Goal: Transaction & Acquisition: Purchase product/service

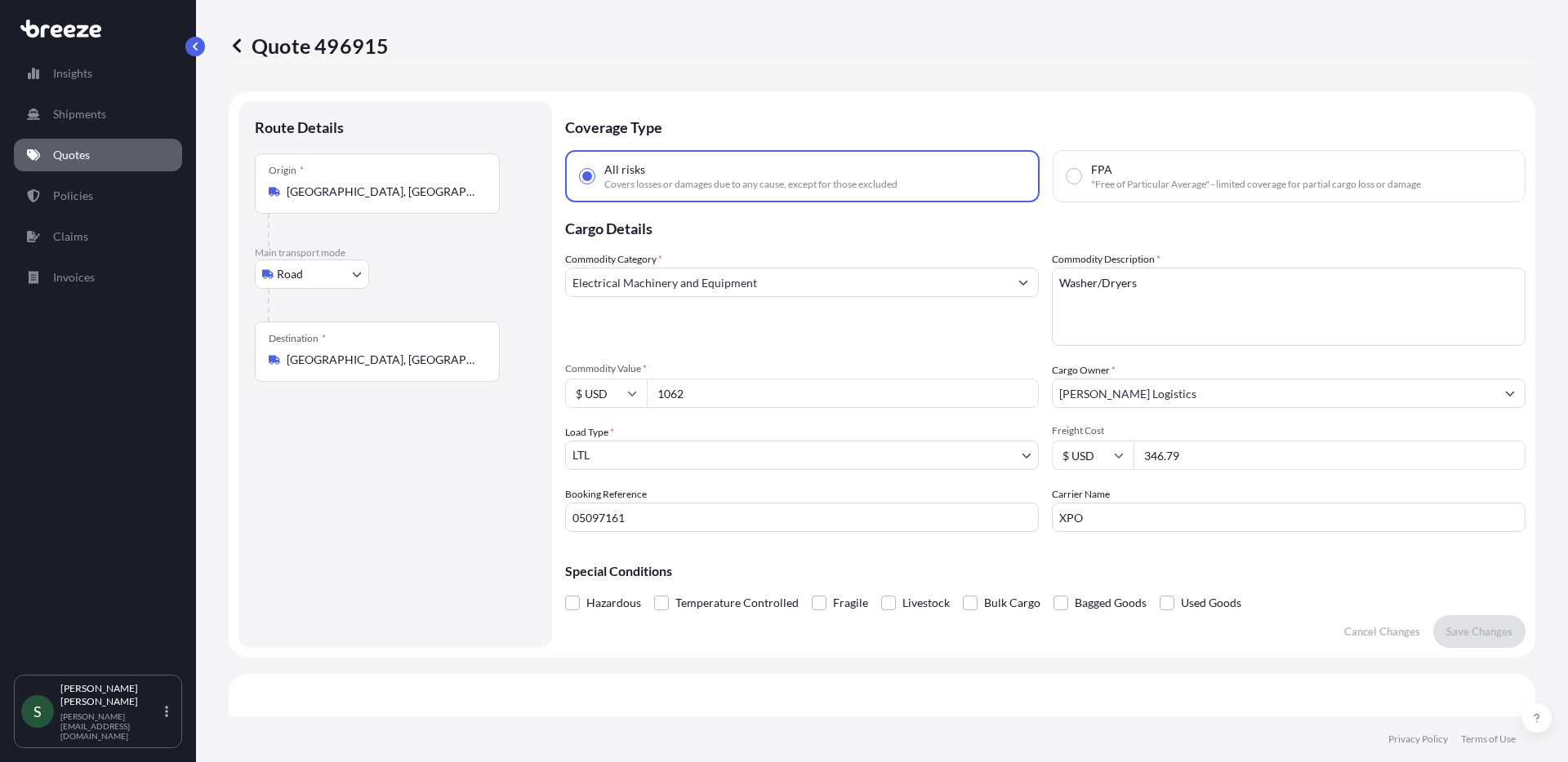
select select "Road"
select select "1"
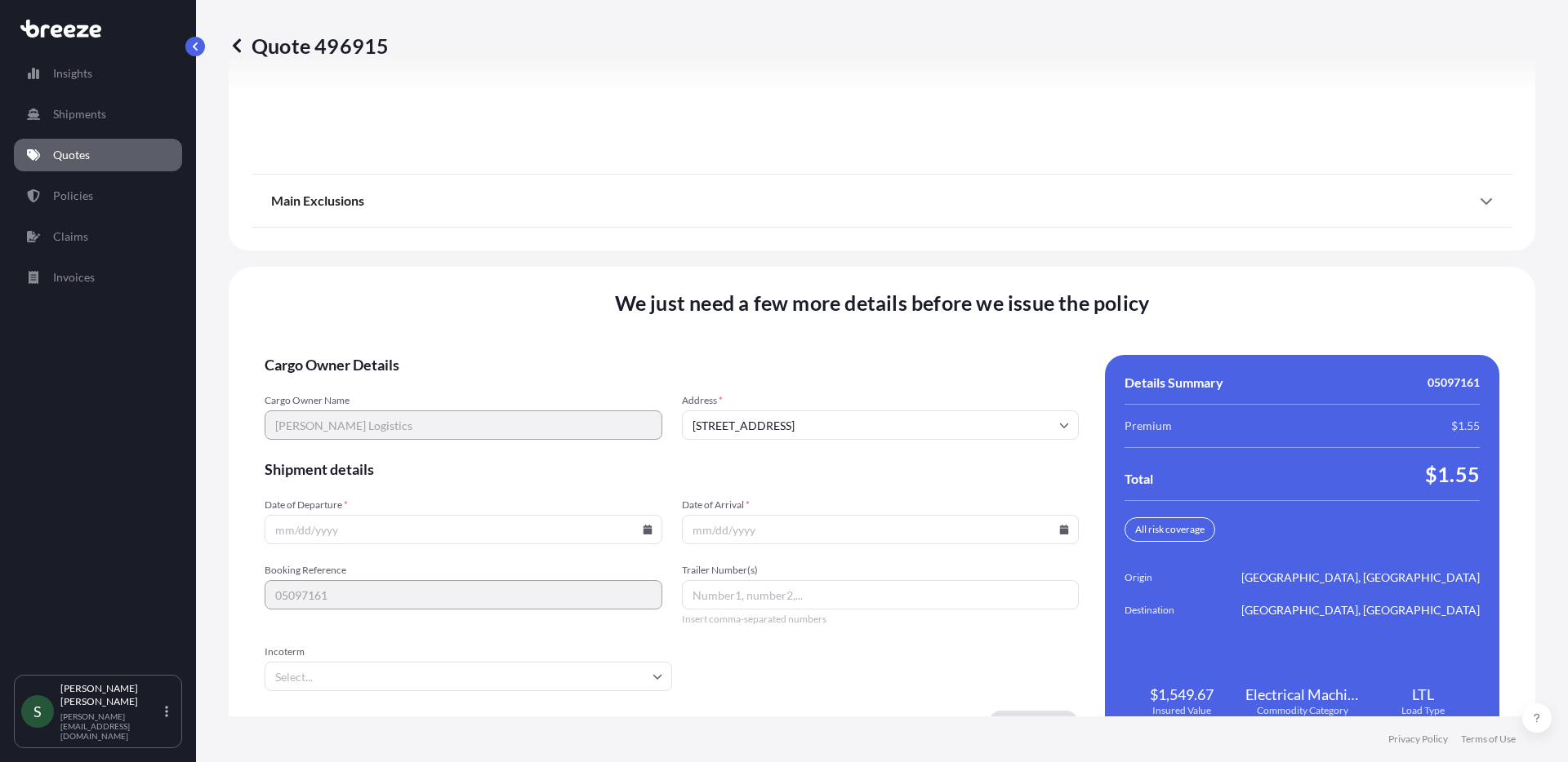
scroll to position [2088, 0]
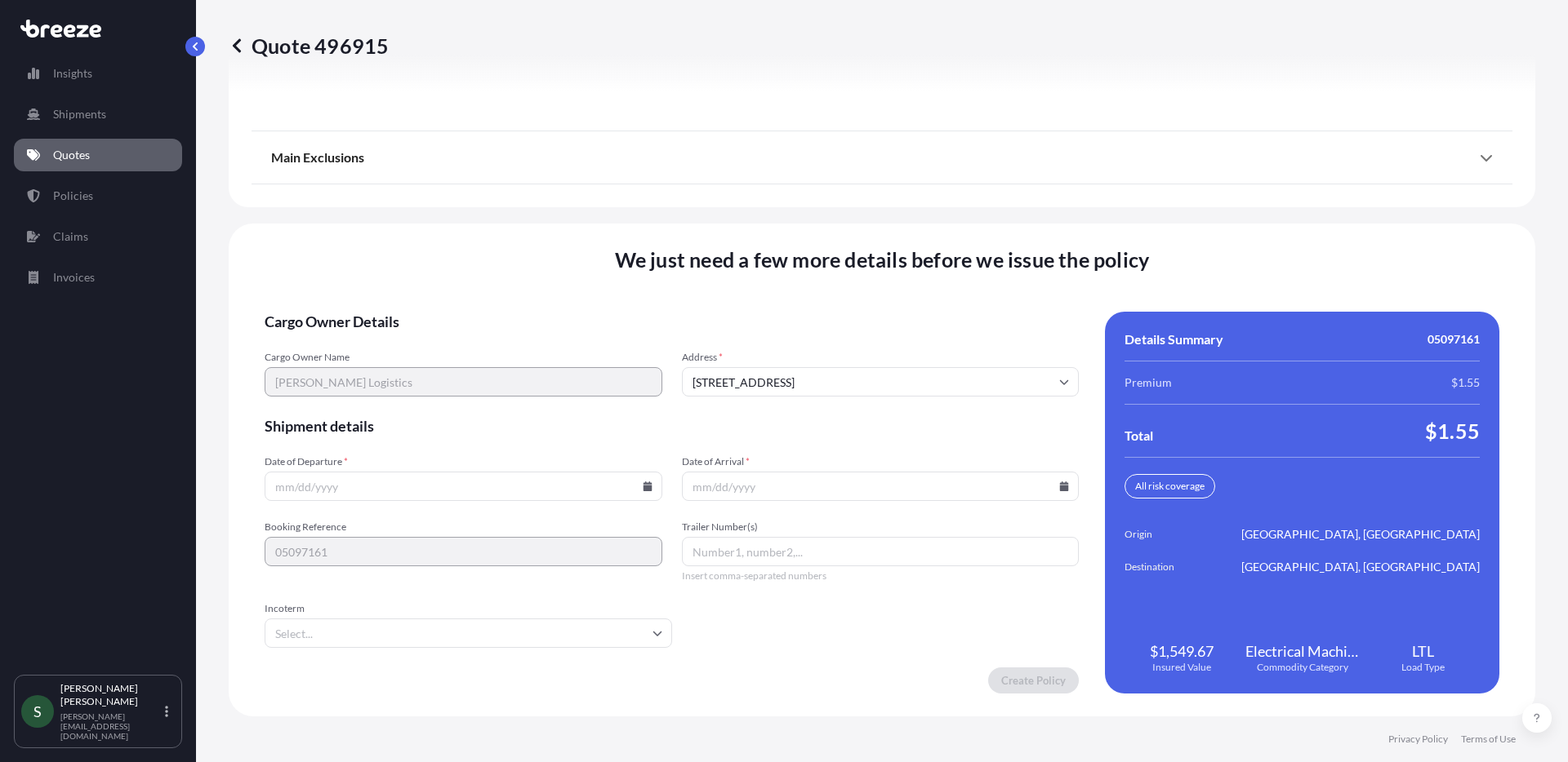
click at [646, 483] on icon at bounding box center [646, 487] width 9 height 10
click at [345, 374] on button "18" at bounding box center [347, 372] width 26 height 26
type input "[DATE]"
click at [1062, 488] on input "Date of Arrival *" at bounding box center [881, 487] width 398 height 29
click at [1060, 487] on icon at bounding box center [1064, 487] width 9 height 10
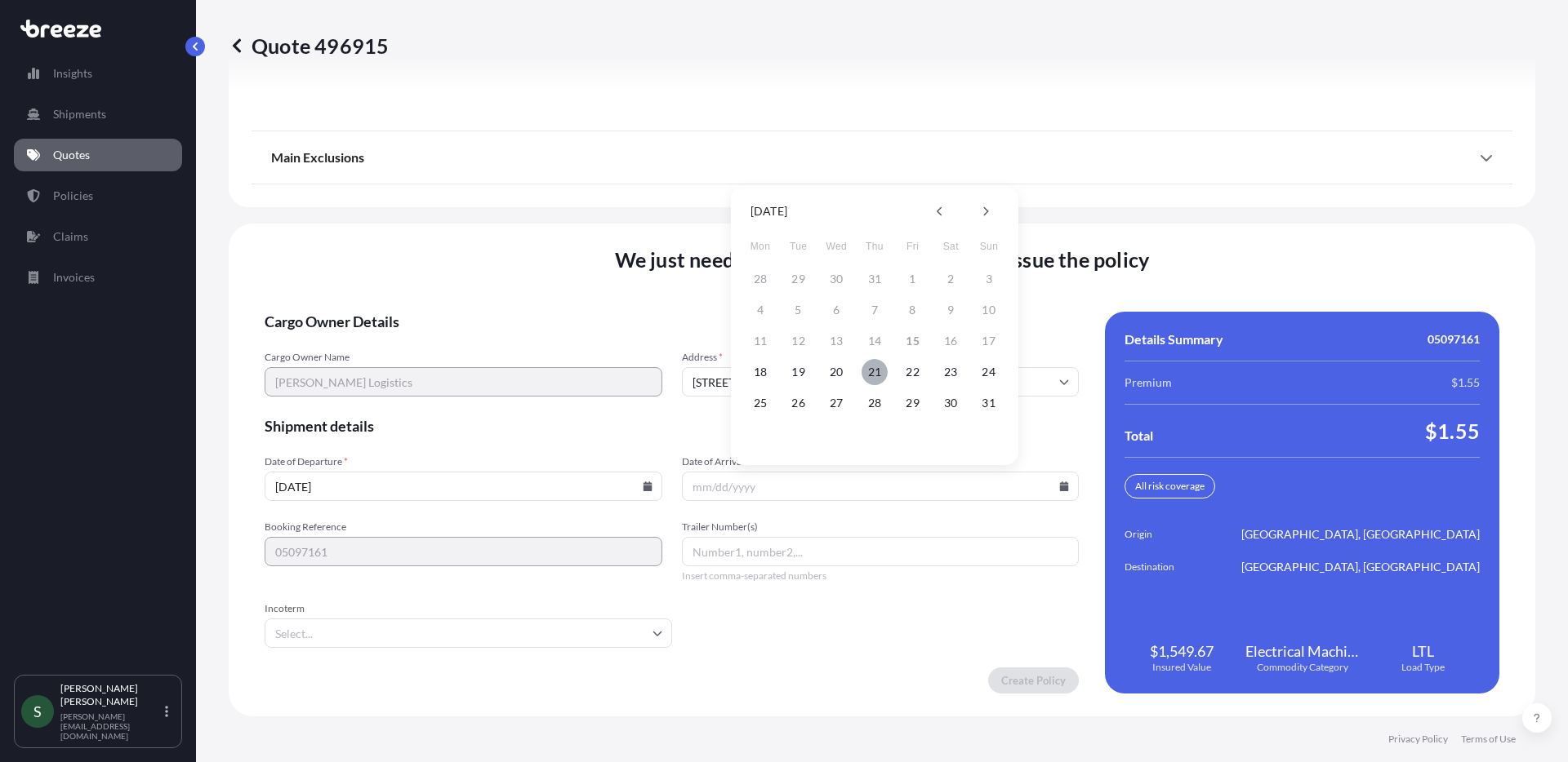
click at [874, 376] on button "21" at bounding box center [874, 372] width 26 height 26
type input "[DATE]"
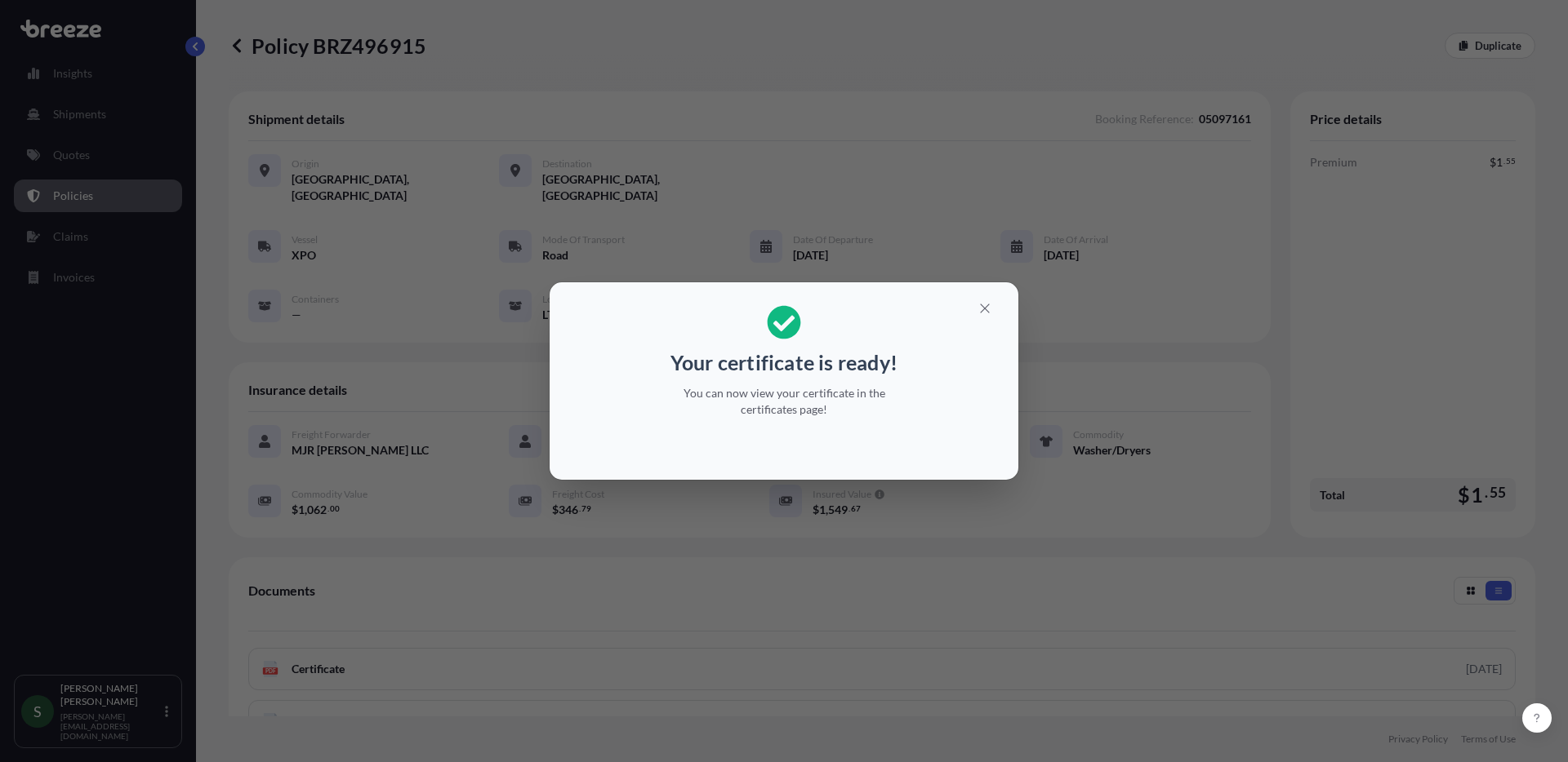
click at [64, 161] on div "Your certificate is ready! You can now view your certificate in the certificate…" at bounding box center [784, 381] width 1568 height 762
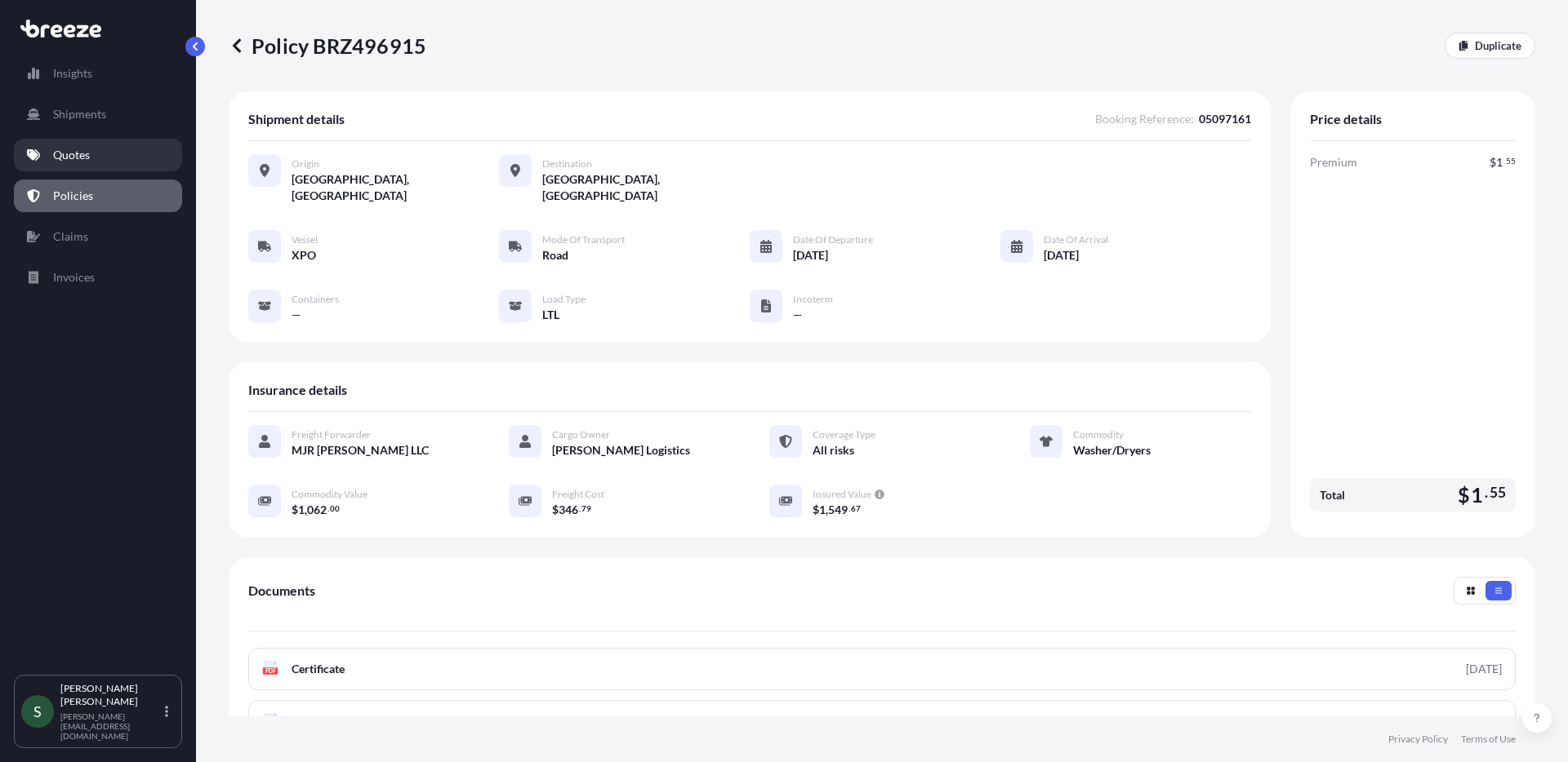
click at [66, 156] on p "Quotes" at bounding box center [71, 155] width 37 height 16
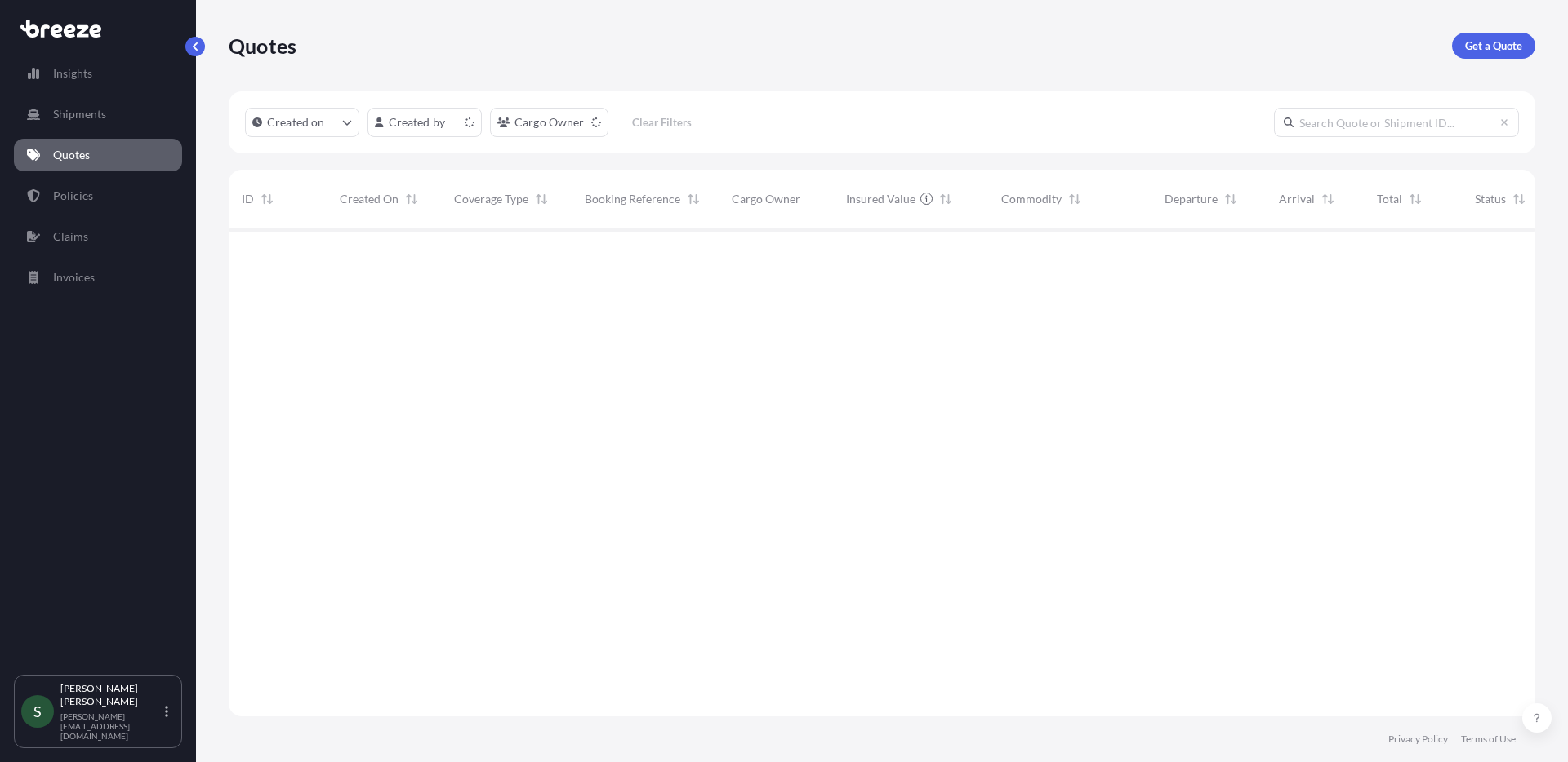
scroll to position [485, 1295]
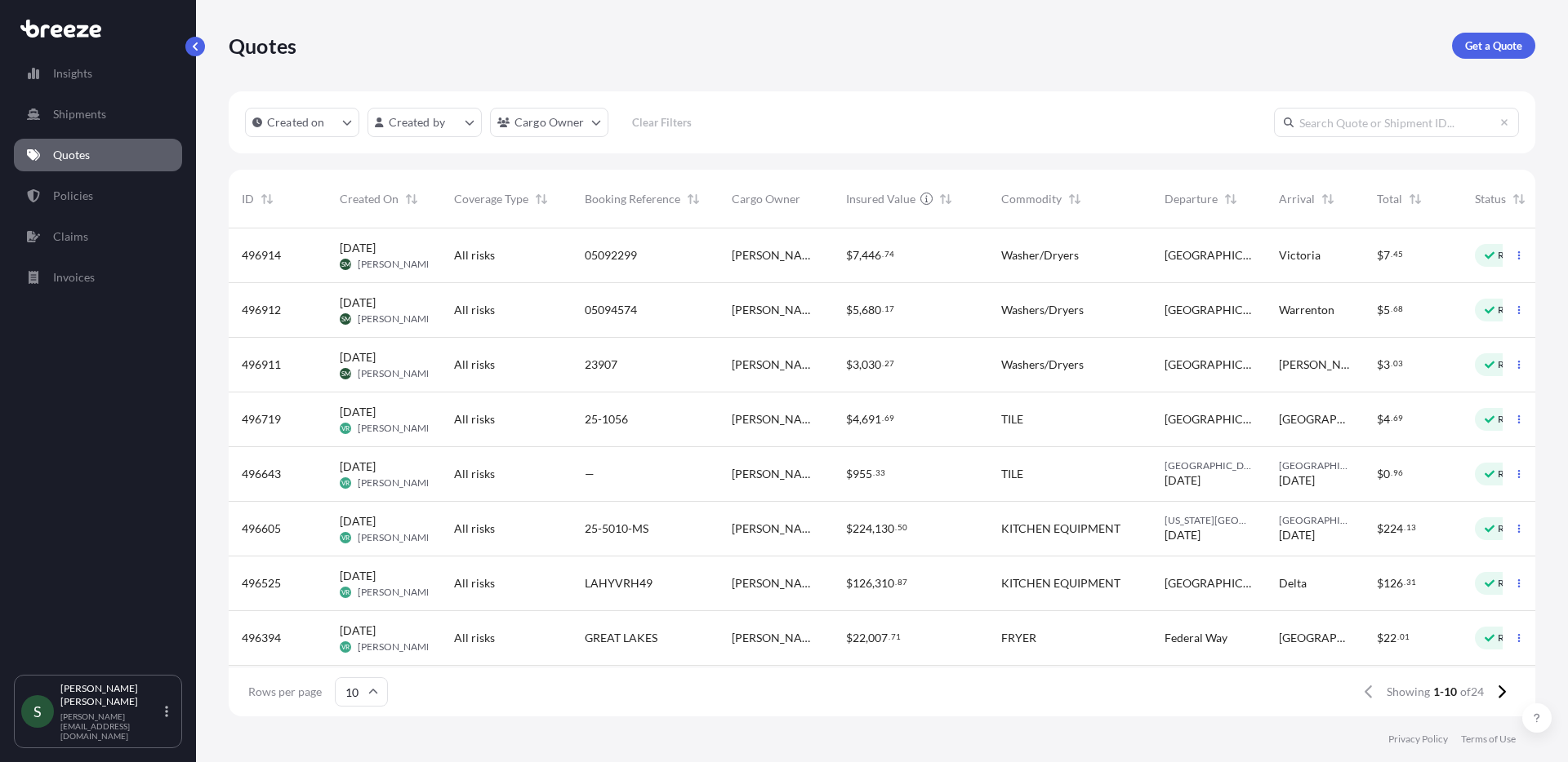
click at [980, 251] on div "$ 7 , 446 . 74" at bounding box center [910, 256] width 156 height 55
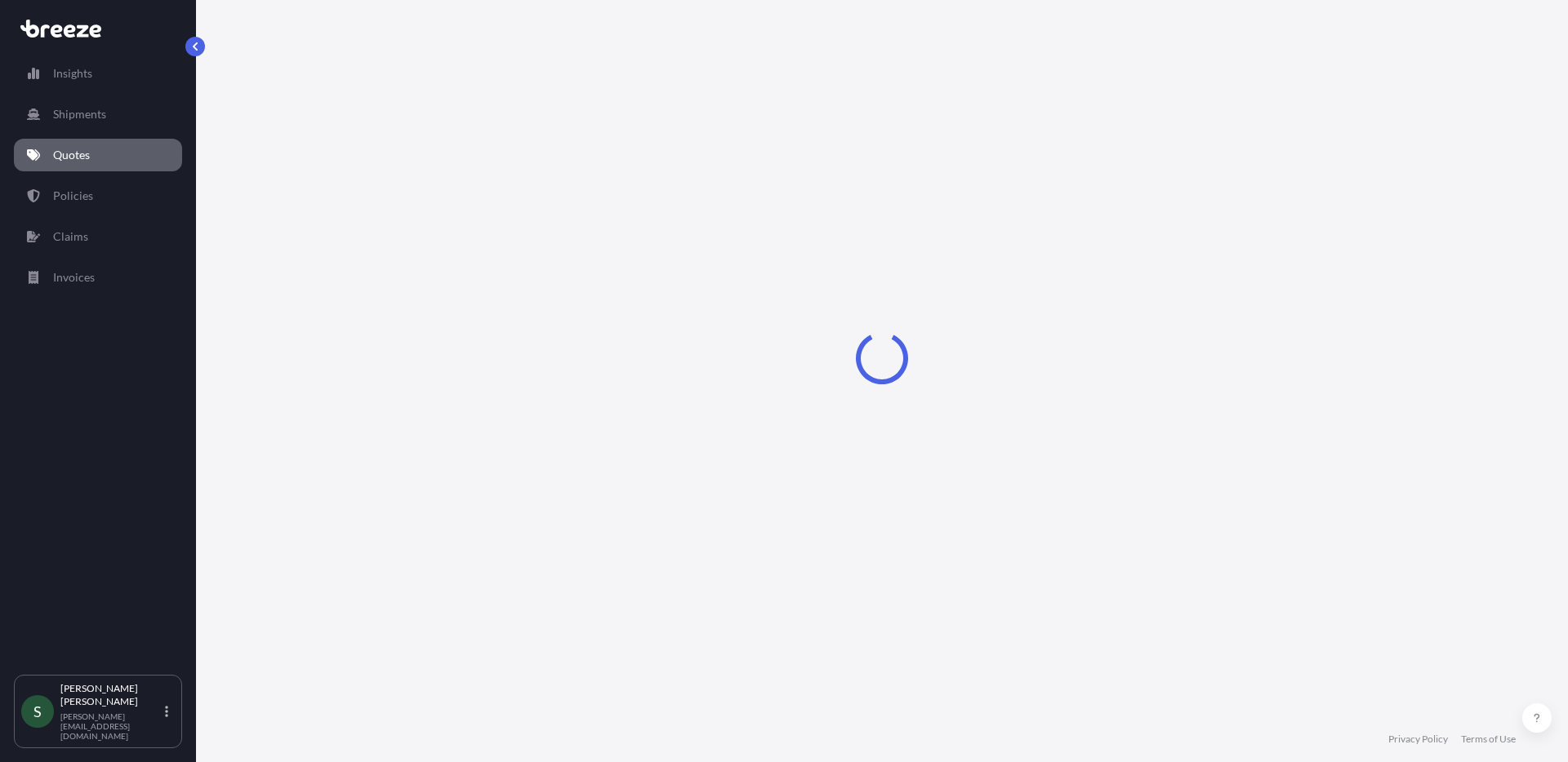
select select "Road"
select select "1"
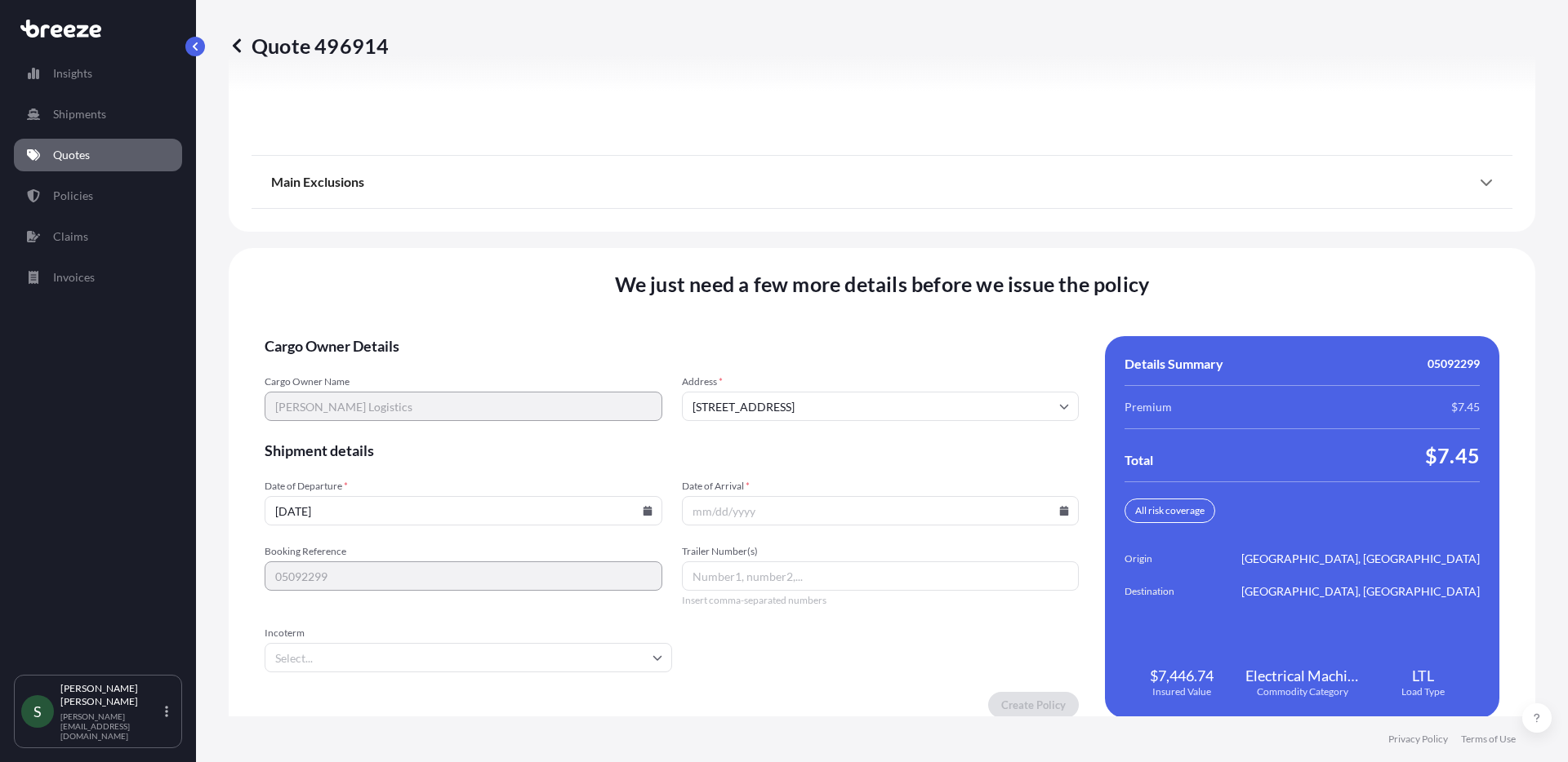
scroll to position [2088, 0]
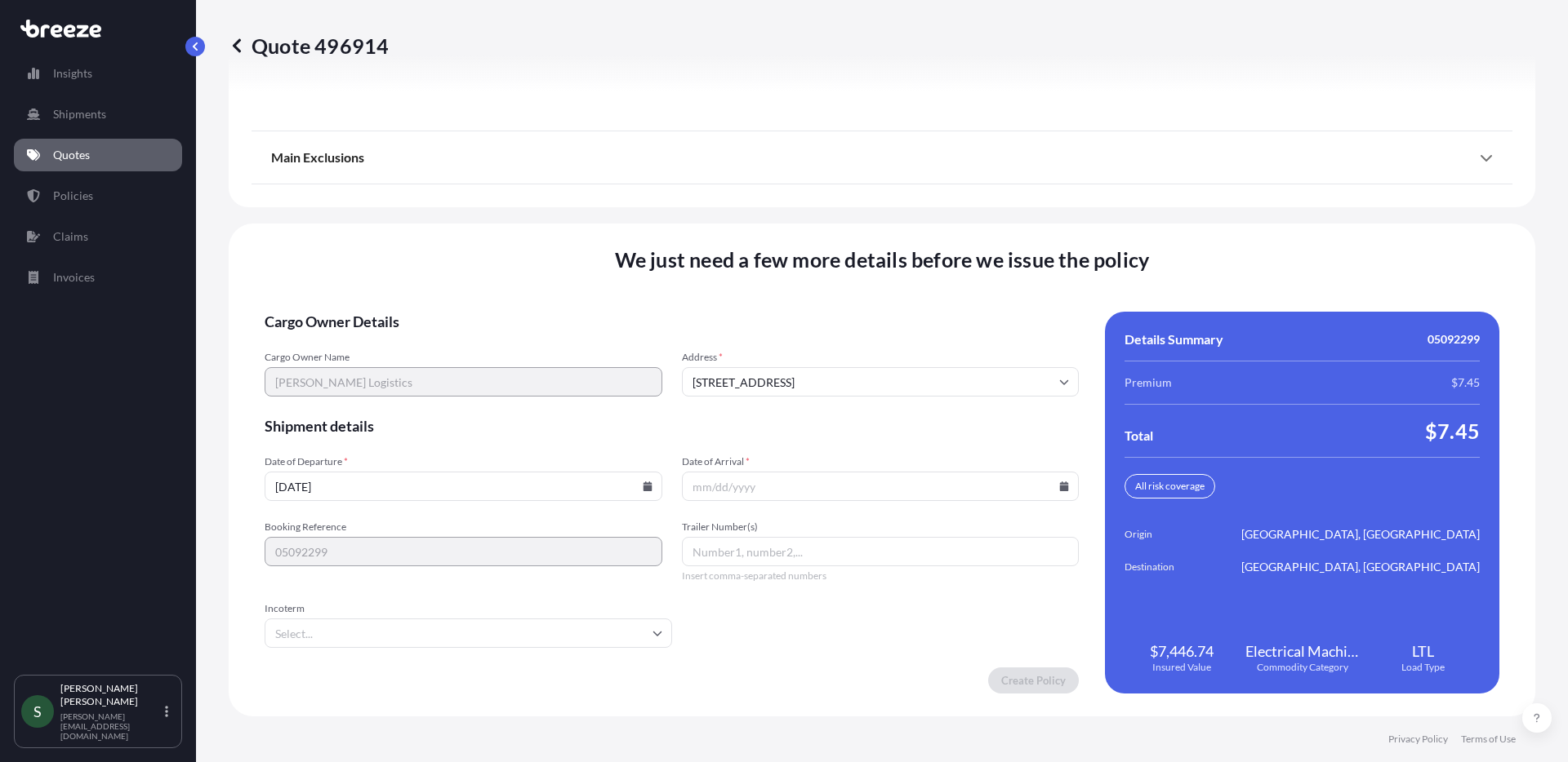
click at [642, 483] on icon at bounding box center [646, 487] width 9 height 10
click at [345, 366] on button "18" at bounding box center [347, 372] width 26 height 26
type input "[DATE]"
click at [1061, 486] on input "Date of Arrival *" at bounding box center [881, 487] width 398 height 29
click at [1060, 484] on icon at bounding box center [1064, 487] width 9 height 10
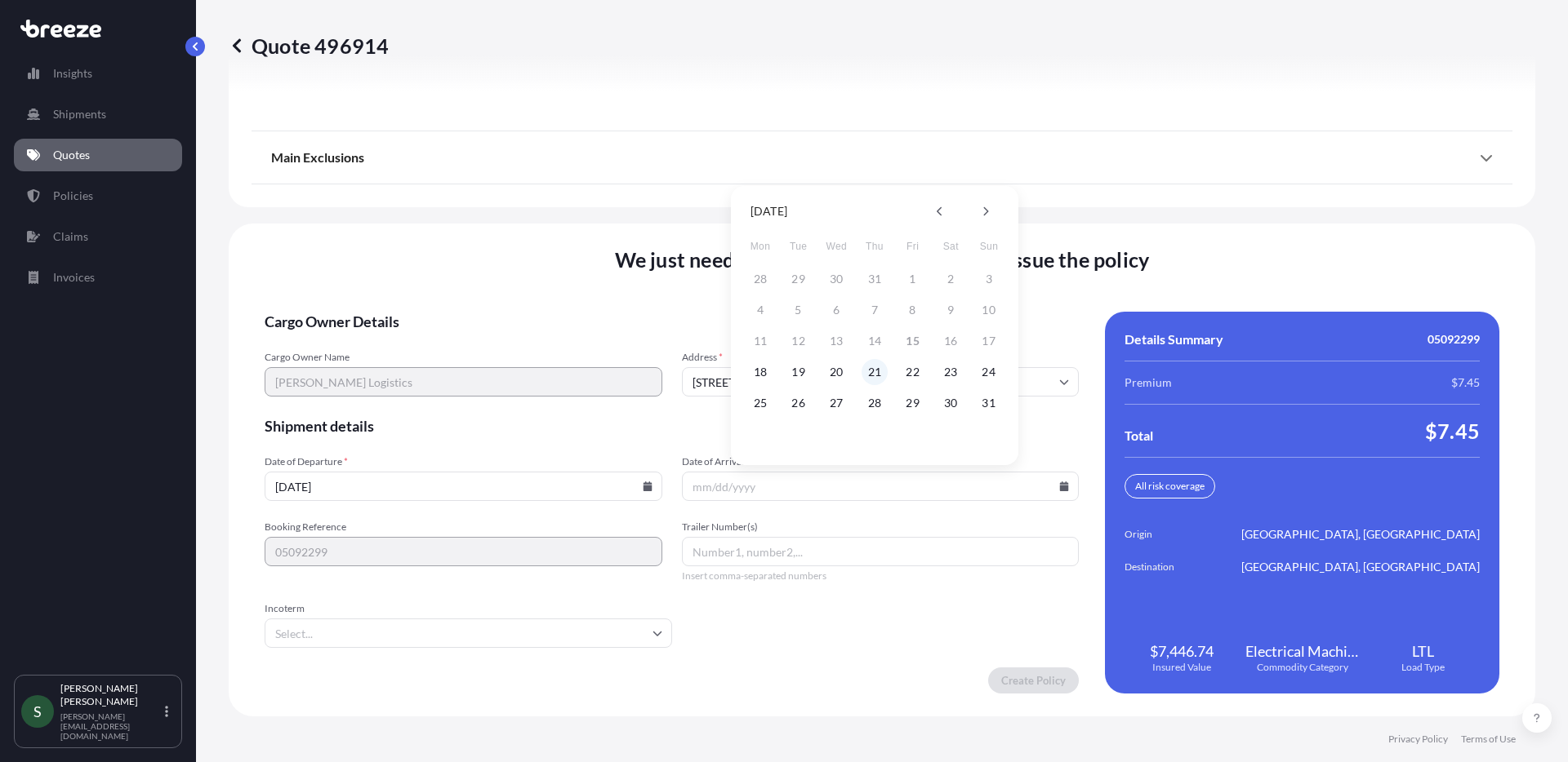
click at [881, 365] on button "21" at bounding box center [874, 372] width 26 height 26
type input "[DATE]"
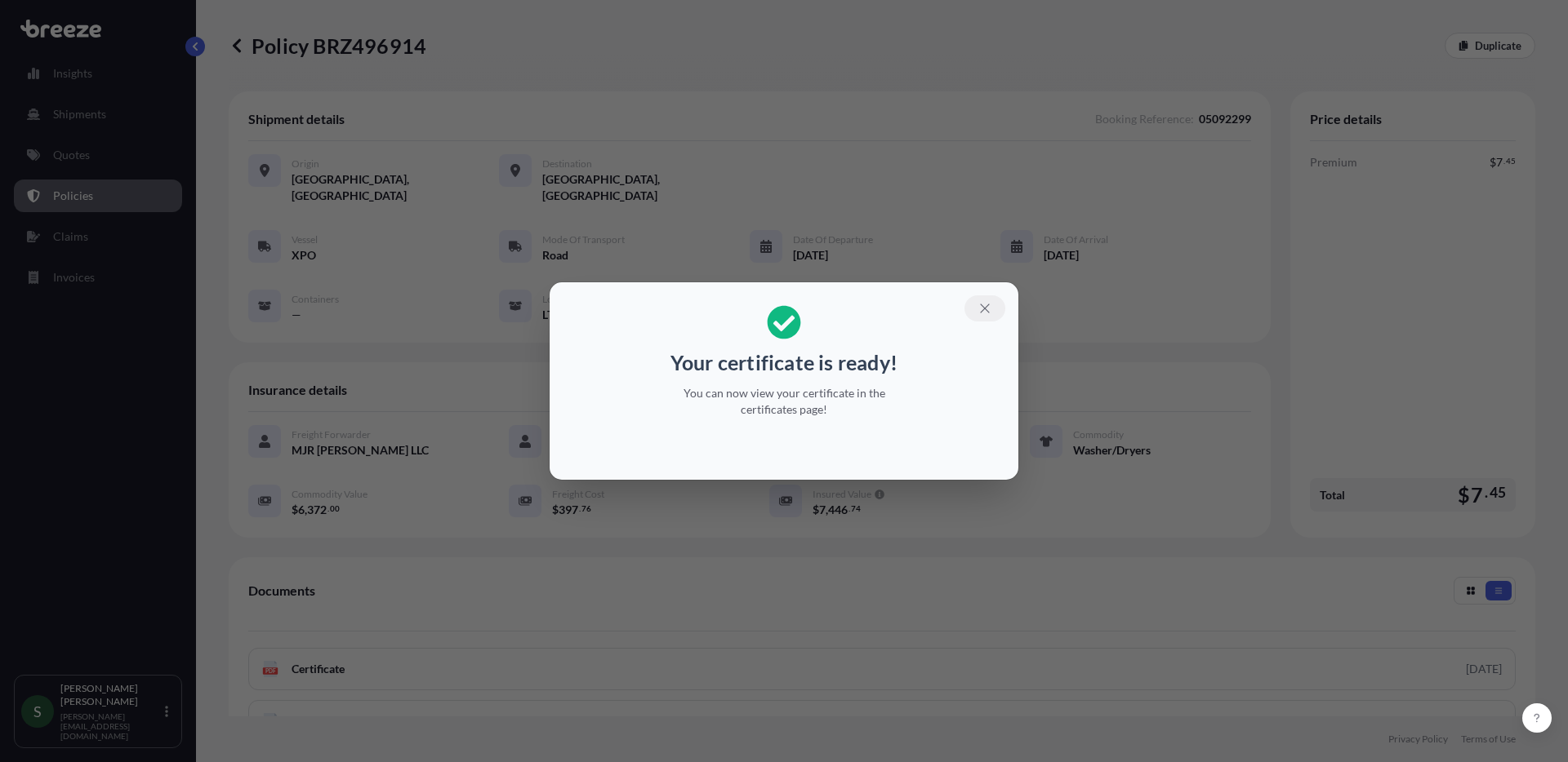
click at [984, 309] on icon "button" at bounding box center [984, 308] width 14 height 14
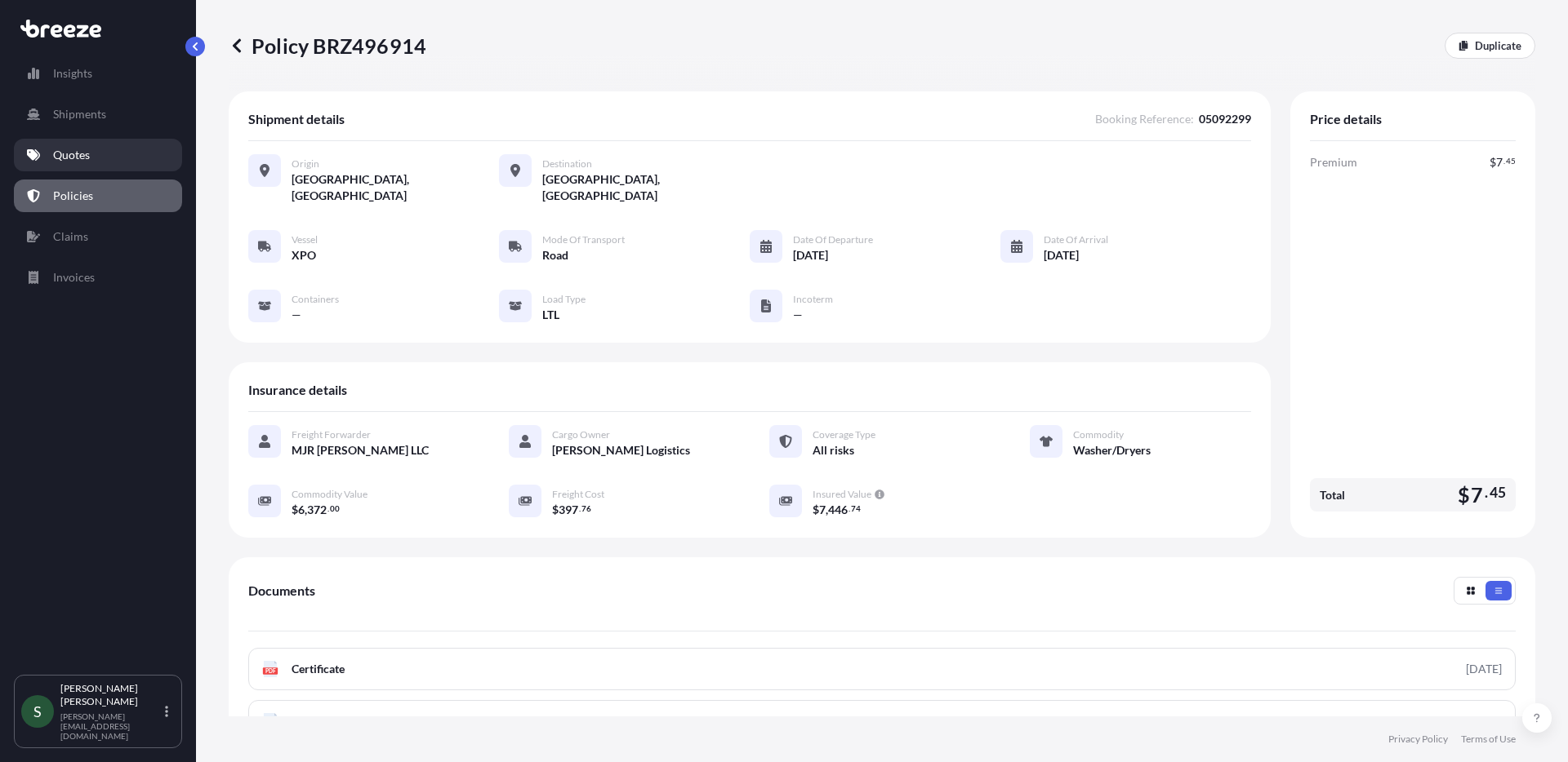
click at [82, 157] on p "Quotes" at bounding box center [71, 155] width 37 height 16
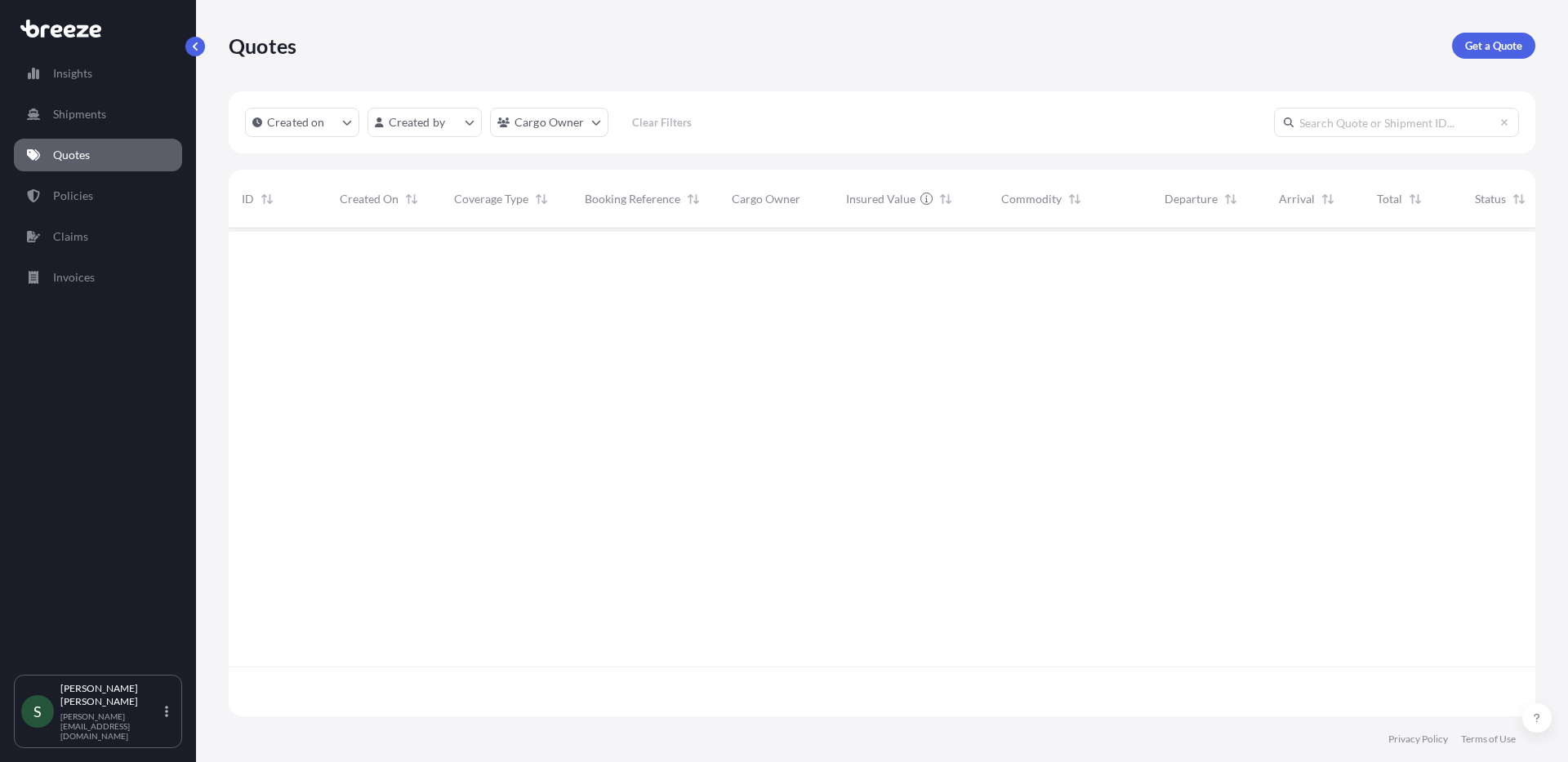
scroll to position [485, 1295]
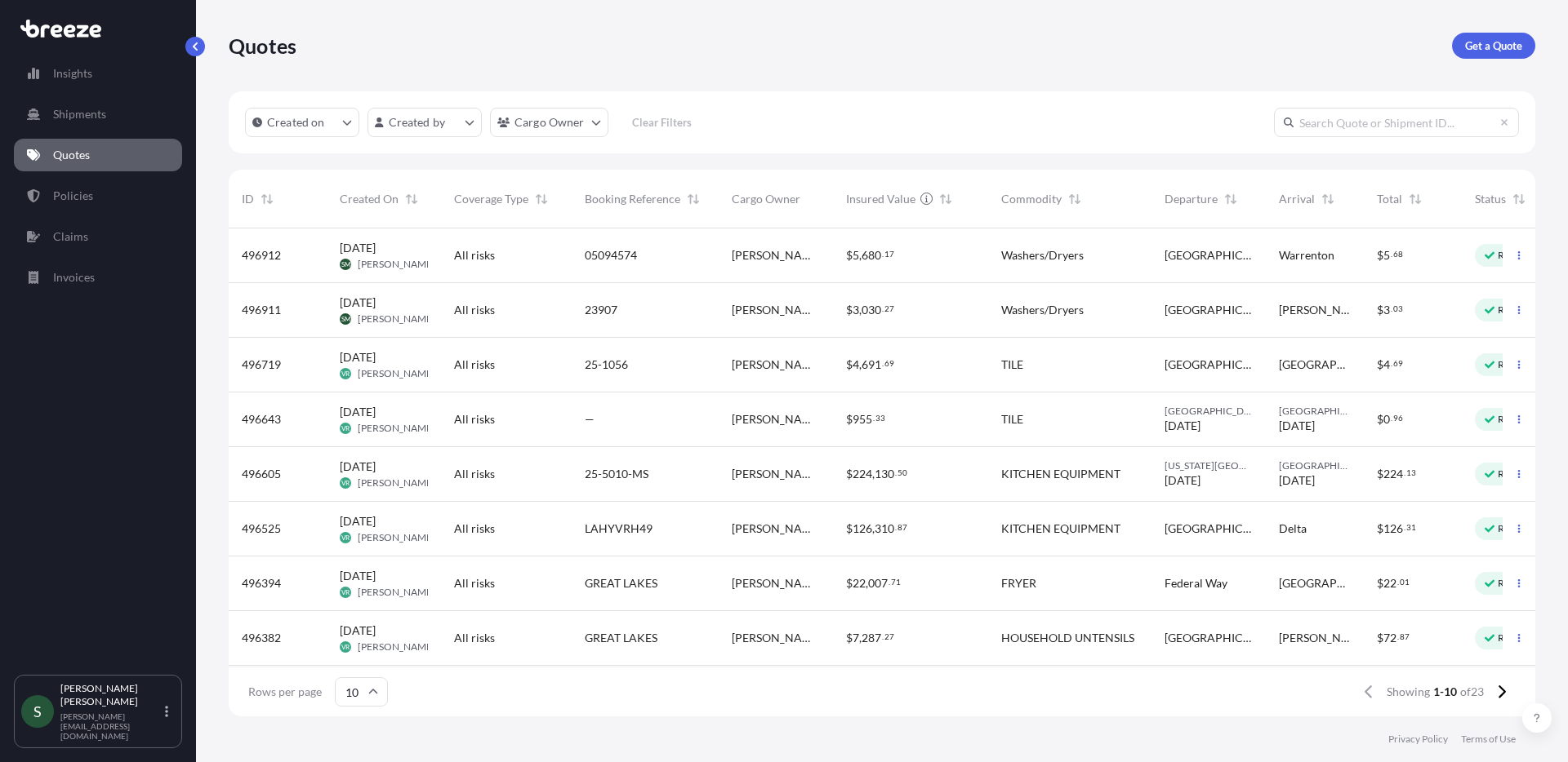
click at [935, 266] on div "$ 5 , 680 . 17" at bounding box center [910, 256] width 156 height 55
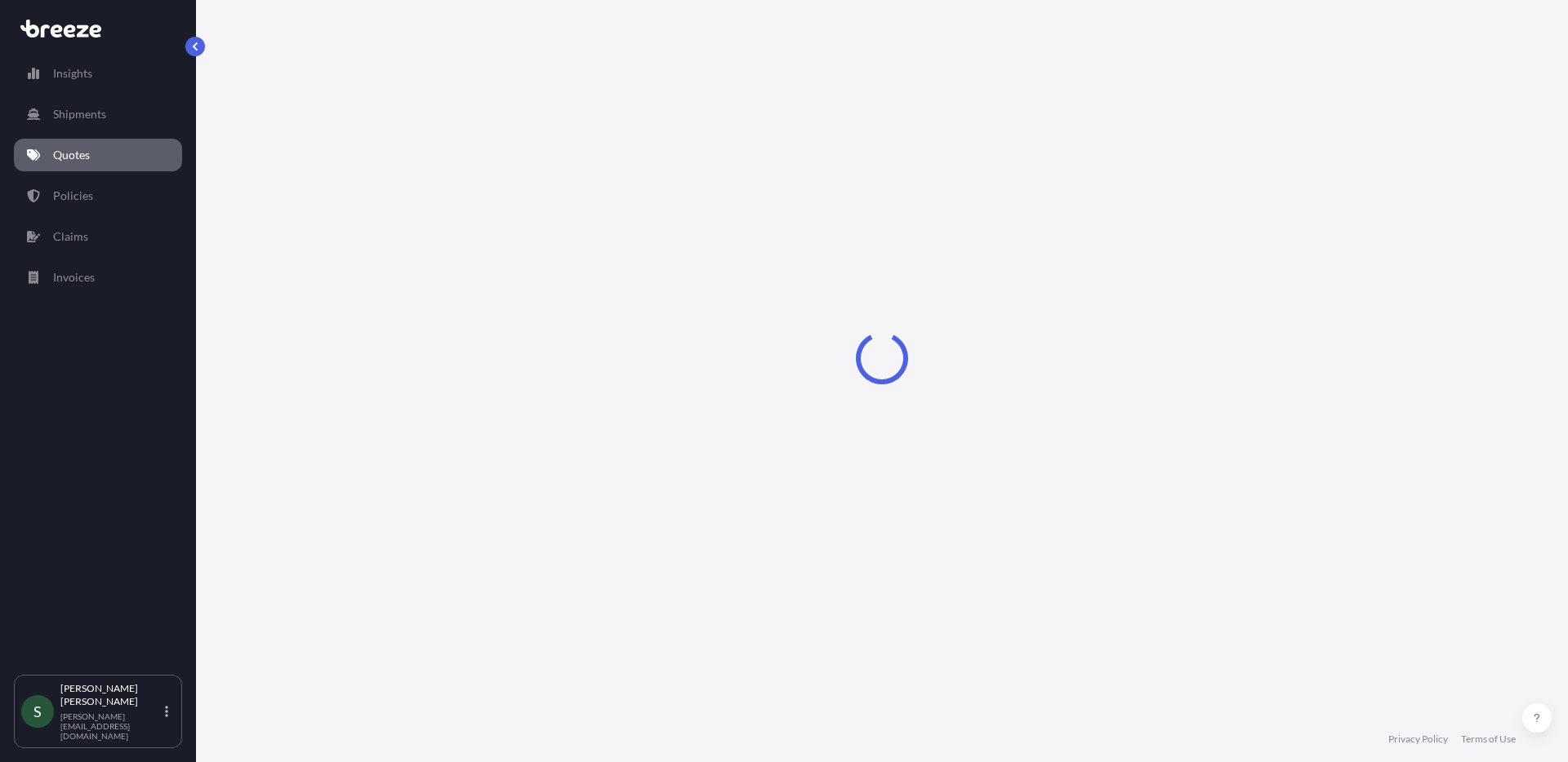
select select "Road"
select select "1"
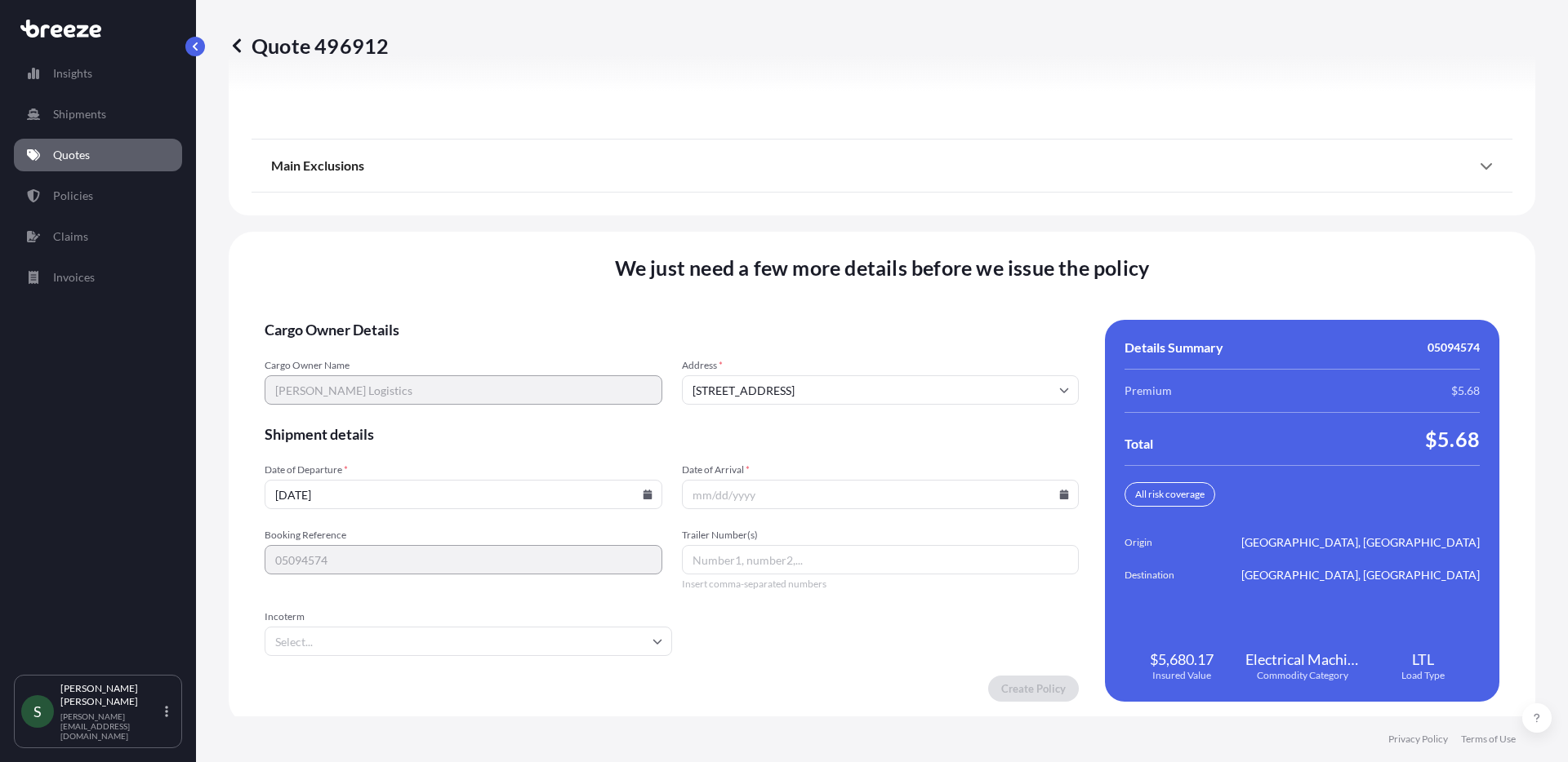
scroll to position [2088, 0]
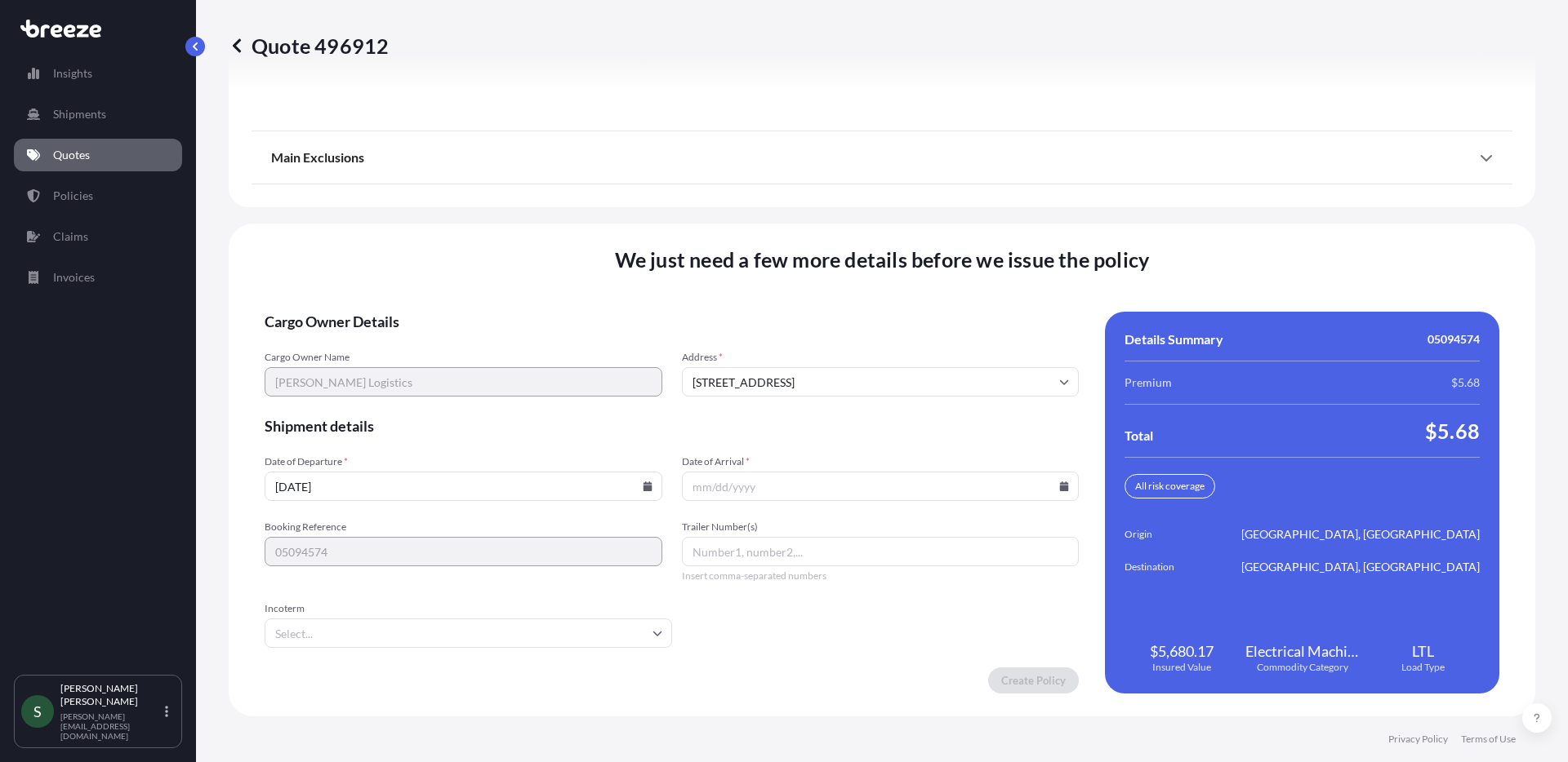
click at [646, 488] on icon at bounding box center [646, 487] width 9 height 10
click at [338, 374] on button "18" at bounding box center [347, 372] width 26 height 26
type input "[DATE]"
click at [1060, 491] on icon at bounding box center [1064, 487] width 9 height 10
click at [884, 374] on button "21" at bounding box center [874, 372] width 26 height 26
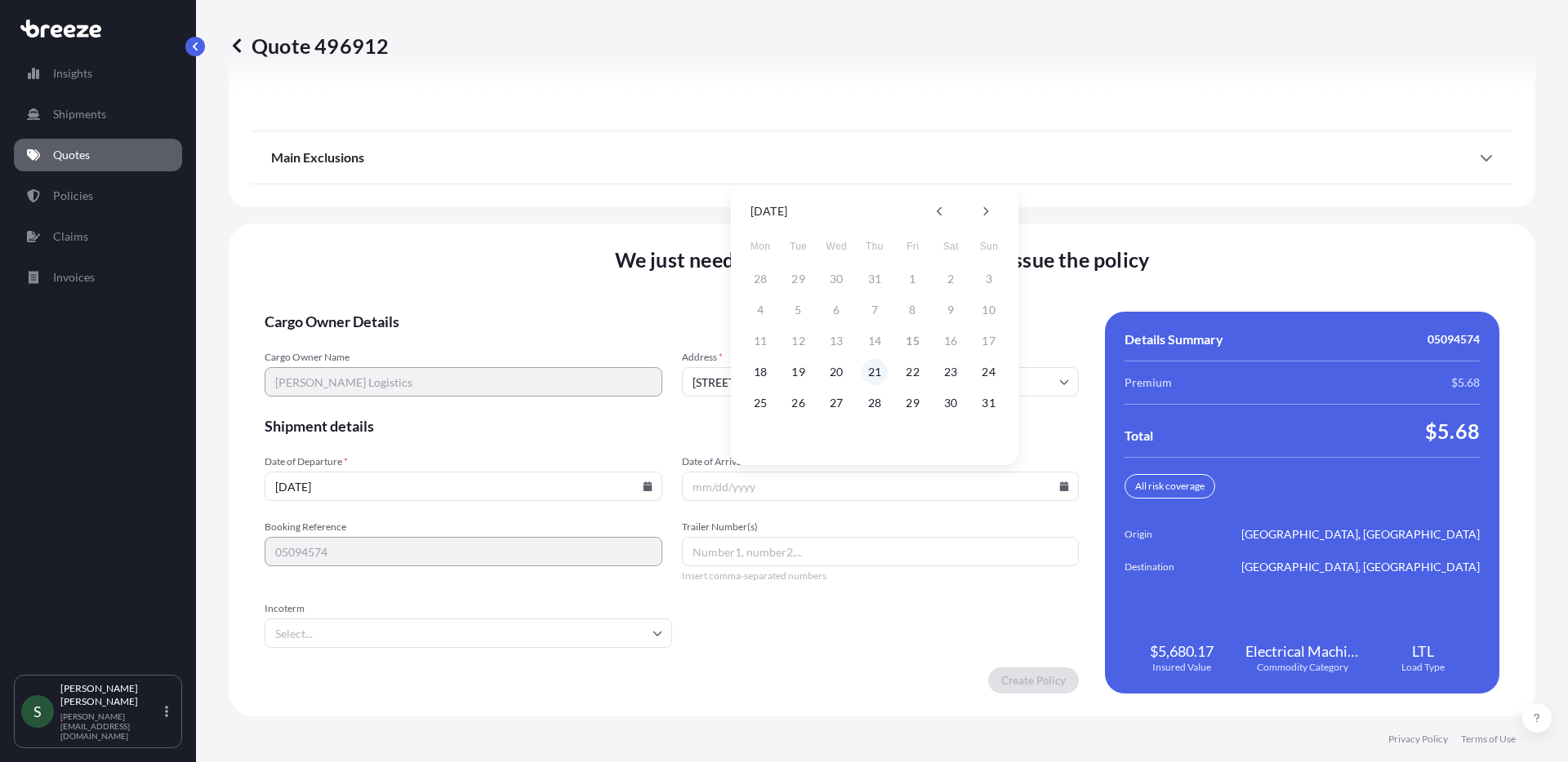
type input "[DATE]"
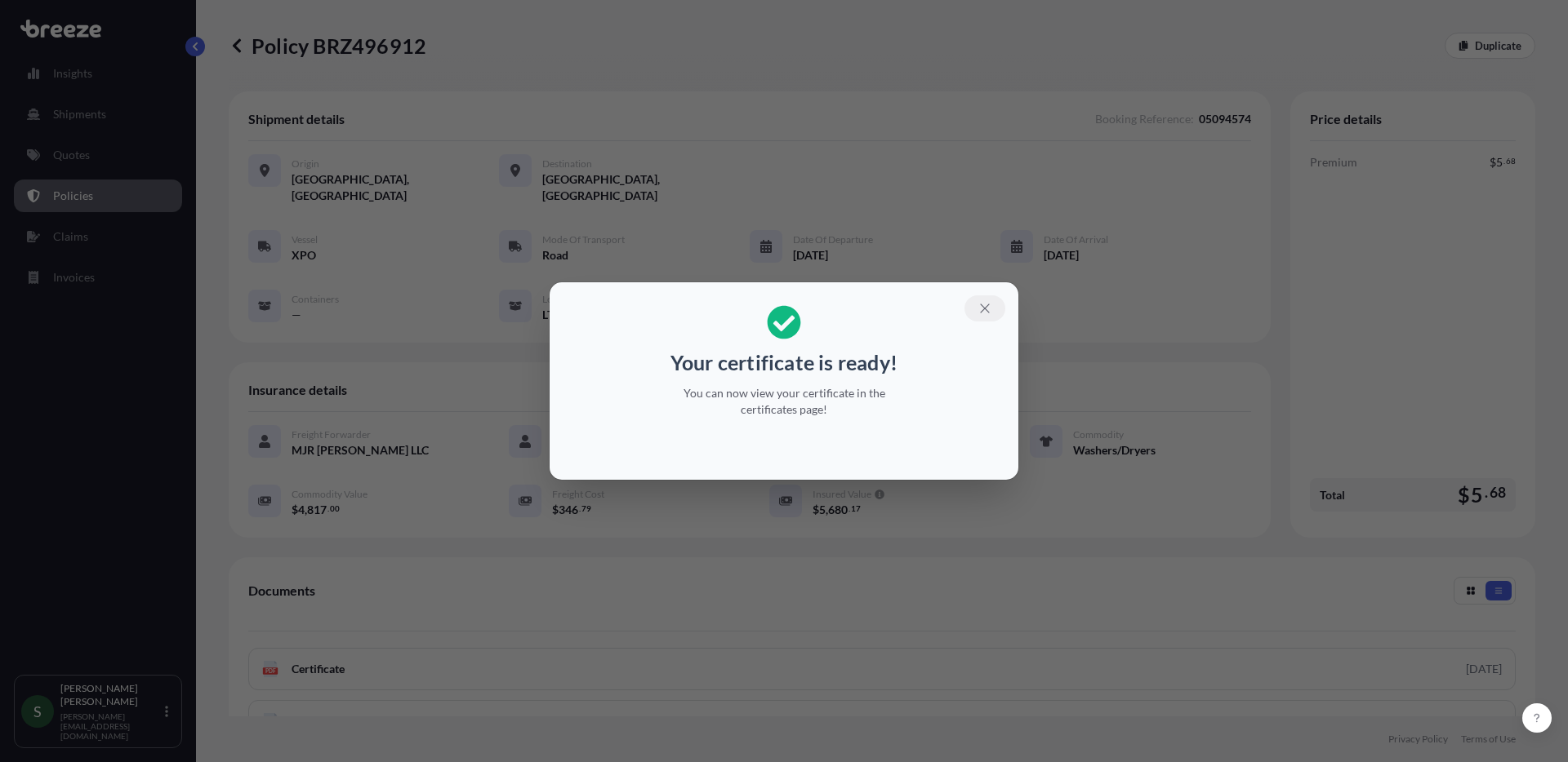
click at [979, 301] on icon "button" at bounding box center [984, 308] width 14 height 14
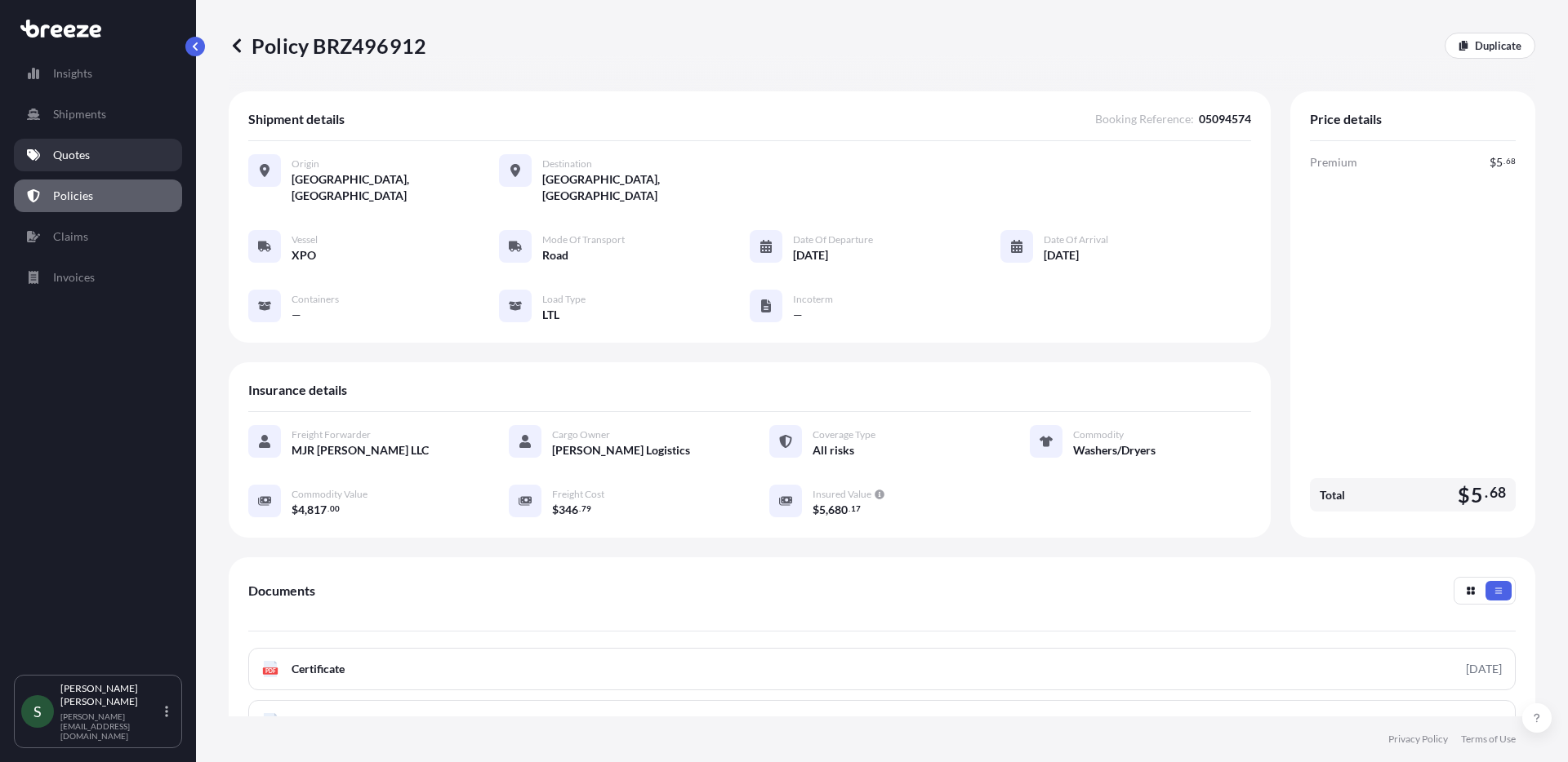
click at [86, 159] on p "Quotes" at bounding box center [71, 155] width 37 height 16
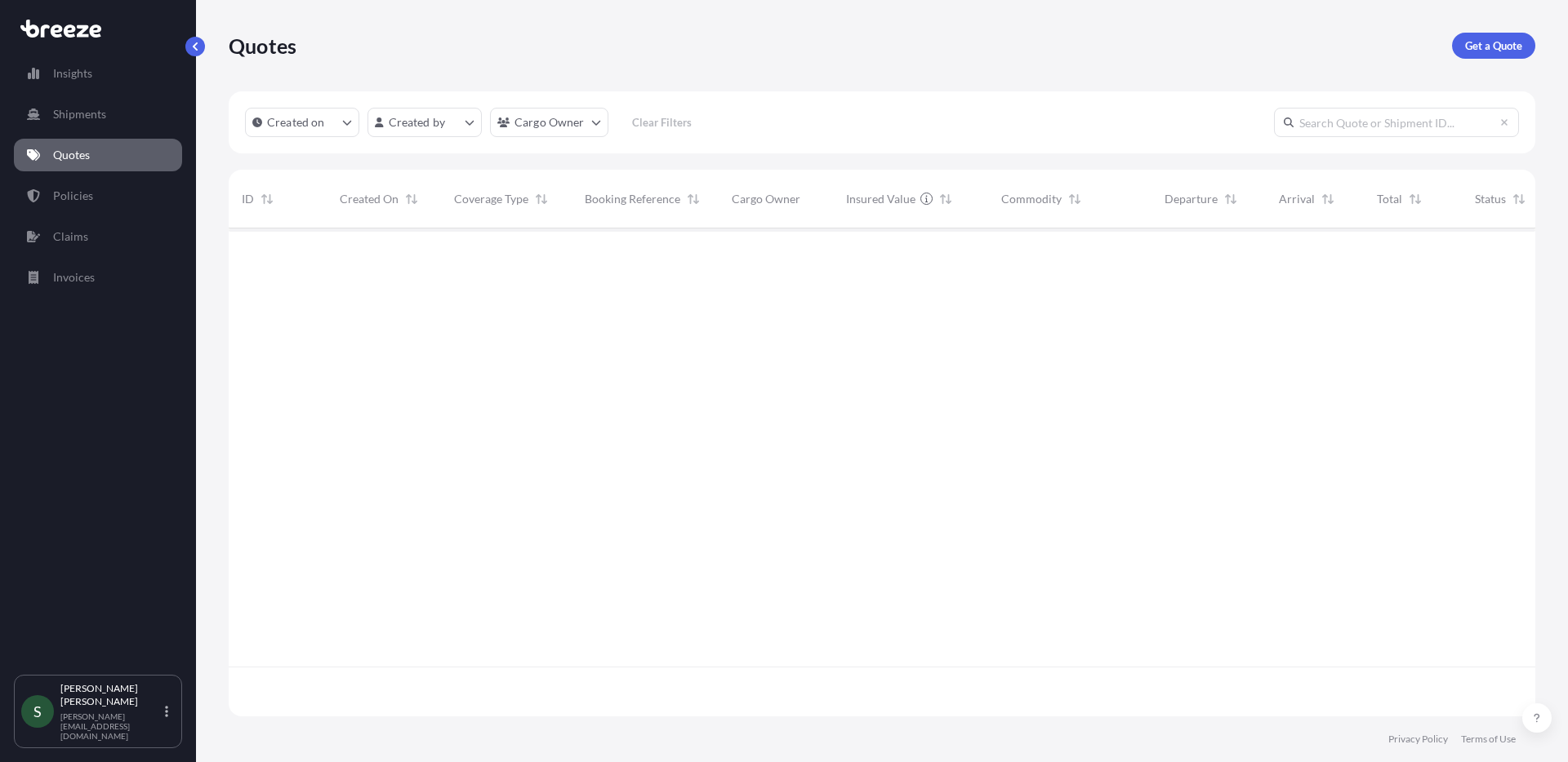
scroll to position [485, 1295]
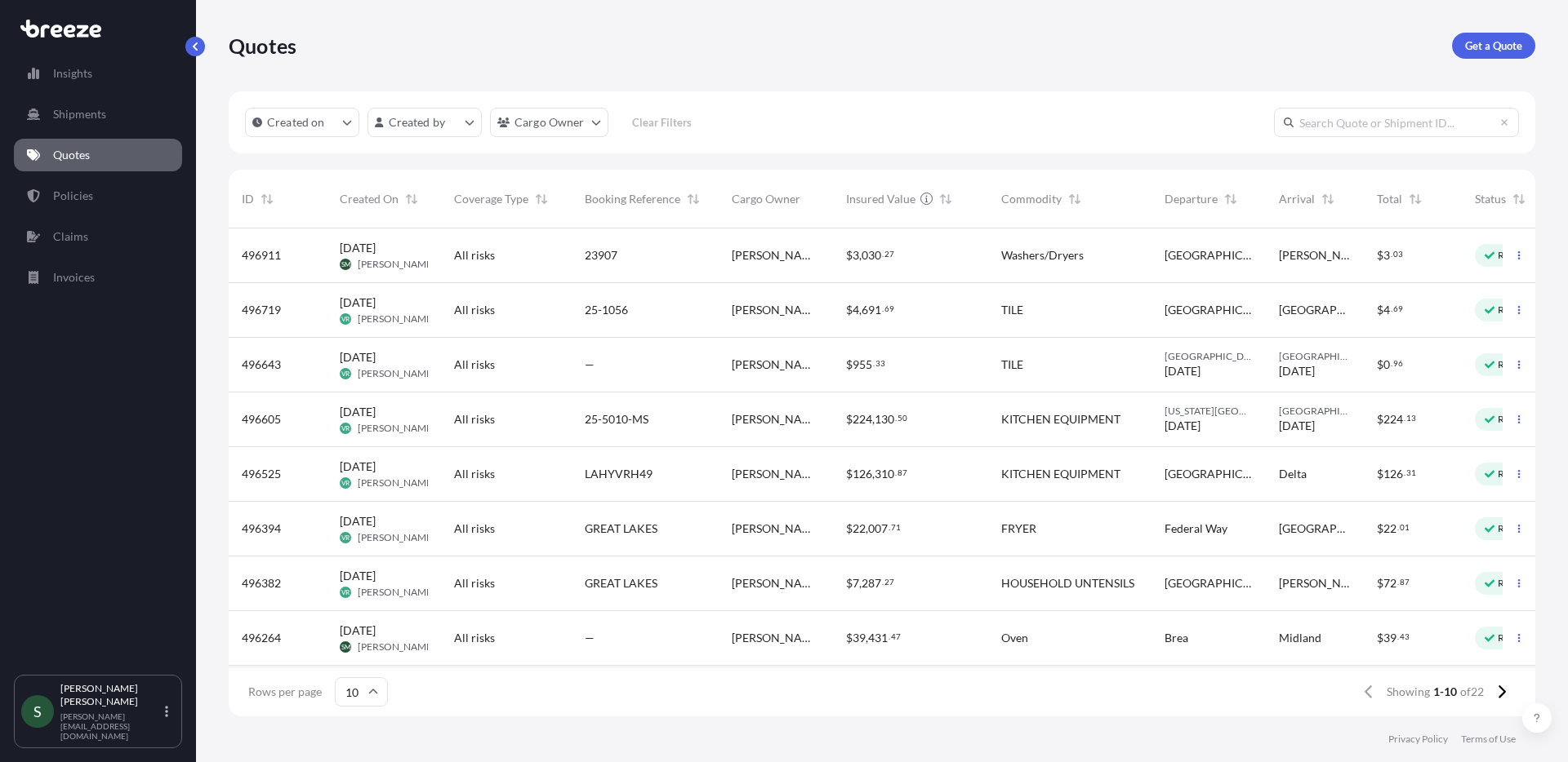
click at [934, 256] on div "$ 3 , 030 . 27" at bounding box center [911, 255] width 129 height 16
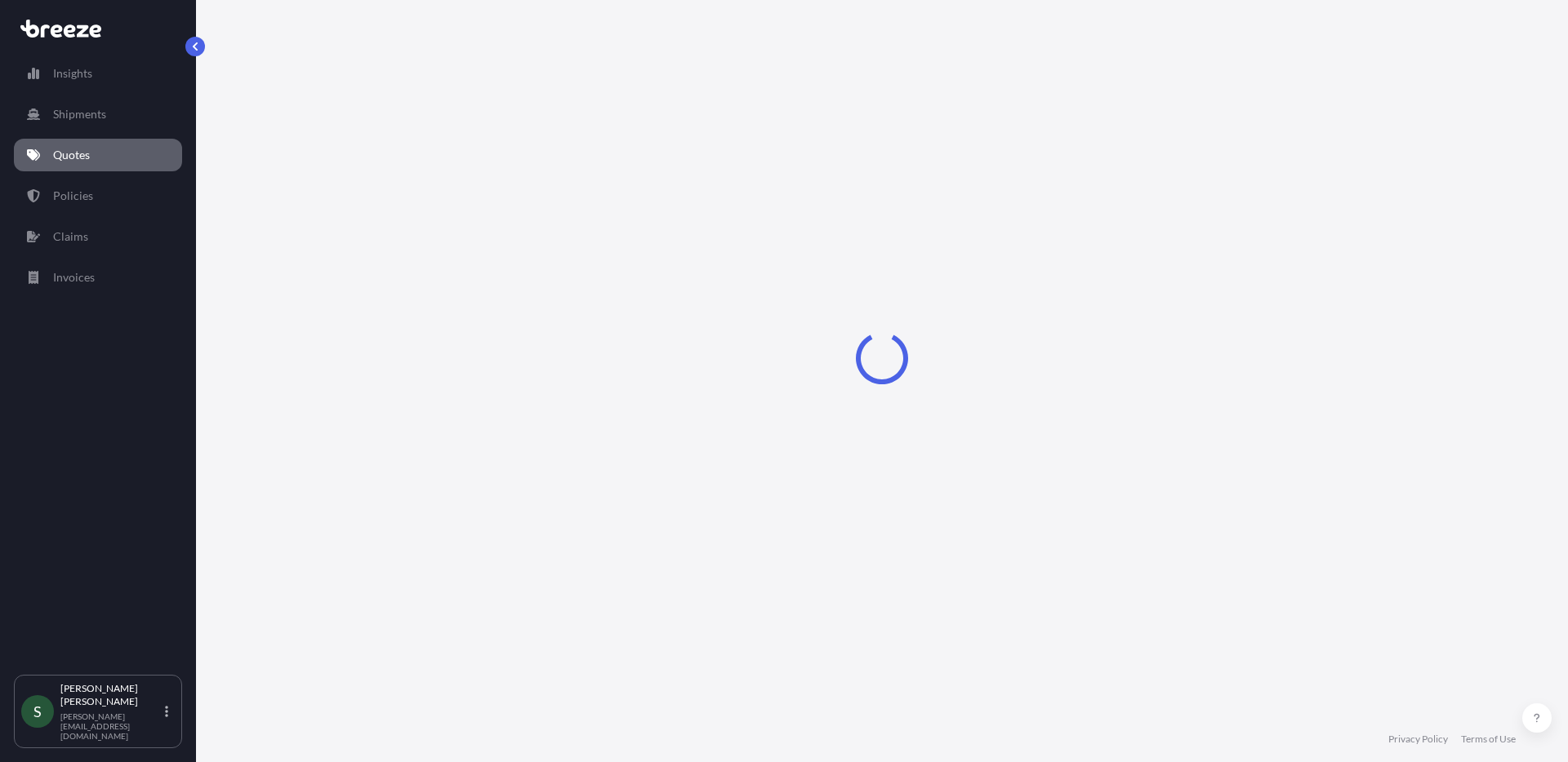
select select "Road"
select select "1"
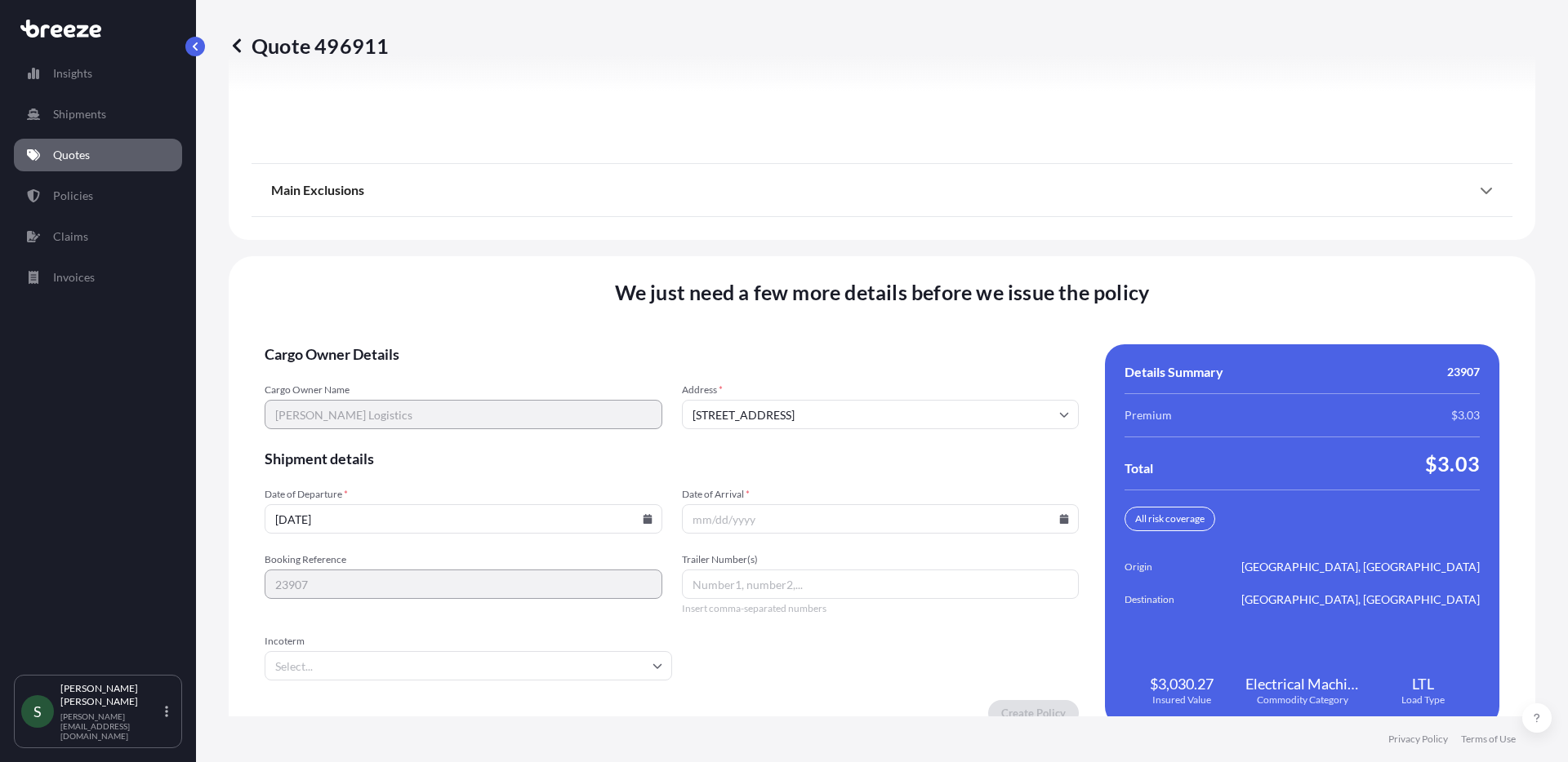
scroll to position [2088, 0]
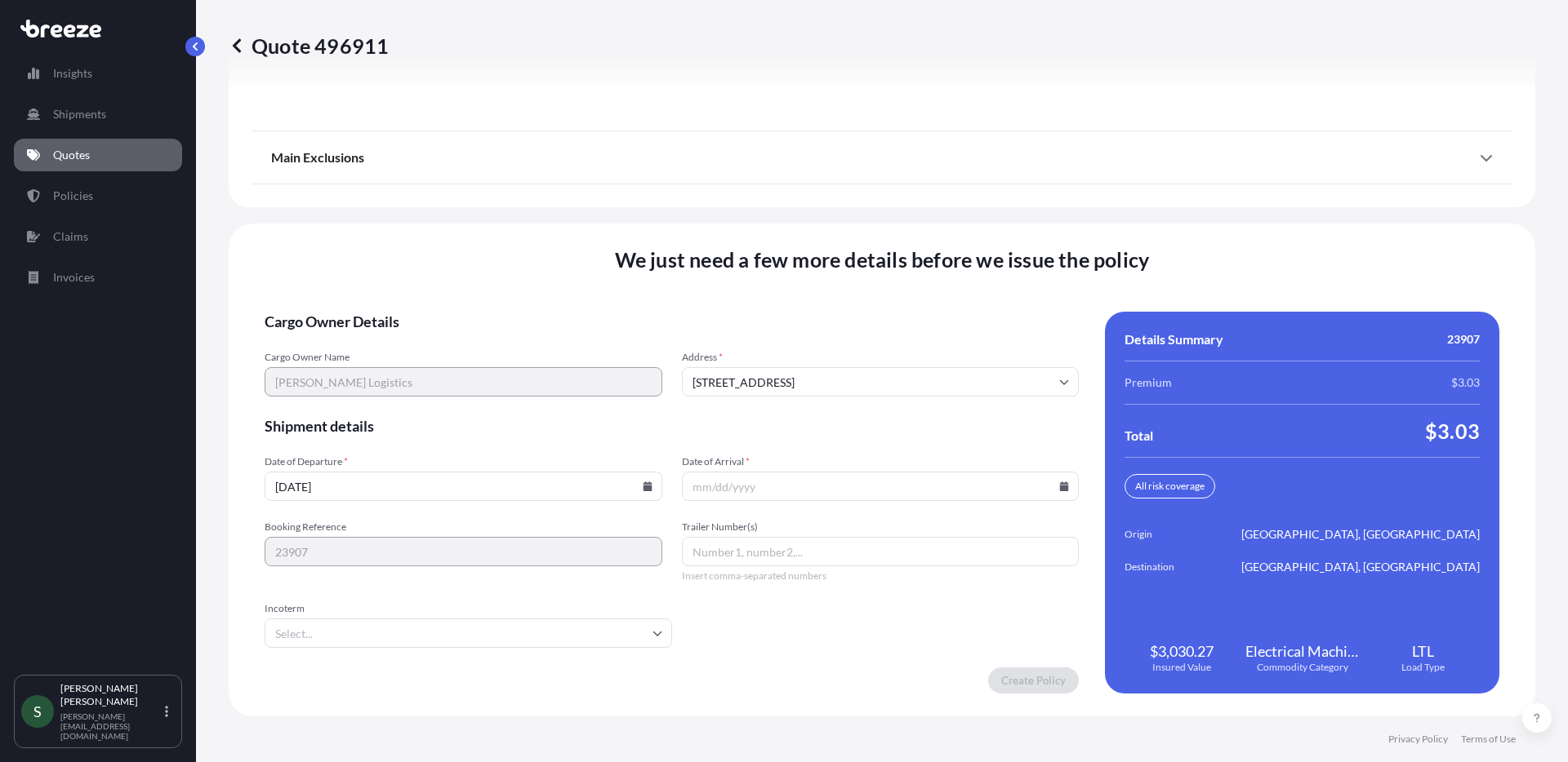
click at [643, 483] on icon at bounding box center [646, 487] width 9 height 10
click at [352, 372] on button "18" at bounding box center [347, 372] width 26 height 26
type input "[DATE]"
click at [1058, 494] on input "Date of Arrival *" at bounding box center [881, 487] width 398 height 29
click at [1060, 488] on icon at bounding box center [1064, 487] width 9 height 10
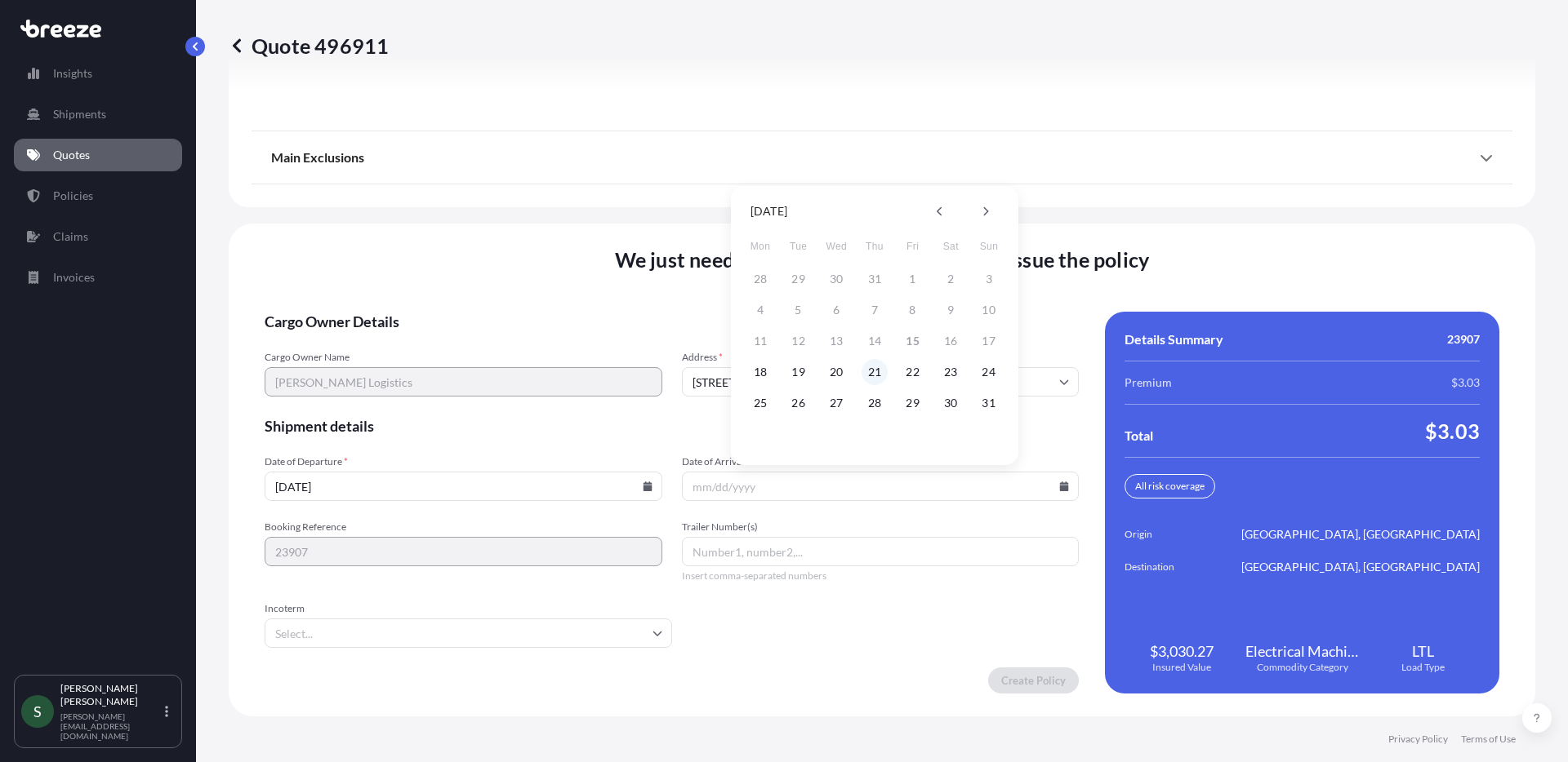
click at [867, 367] on button "21" at bounding box center [874, 372] width 26 height 26
type input "[DATE]"
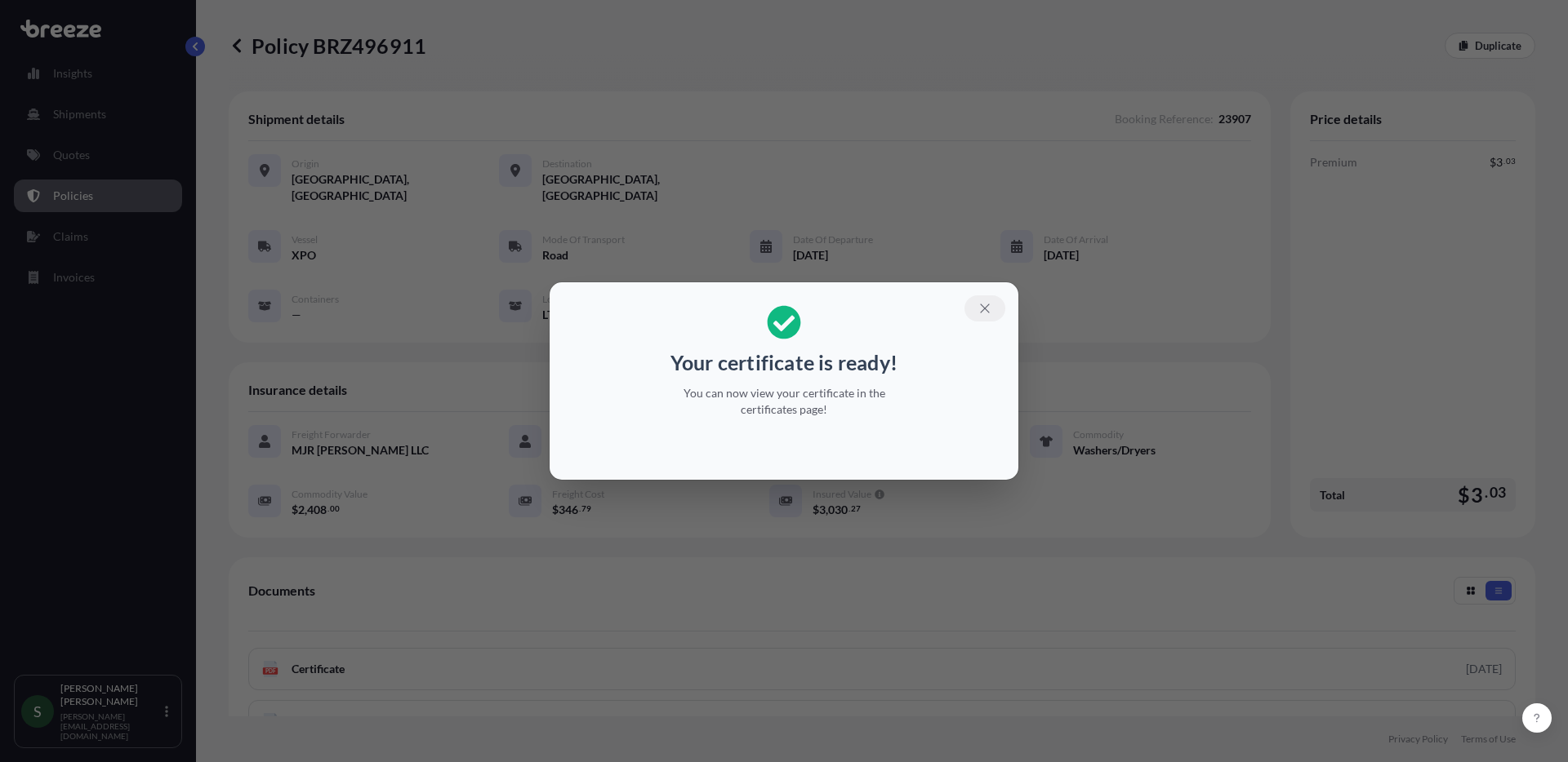
click at [989, 309] on icon "button" at bounding box center [984, 308] width 14 height 14
